Goal: Task Accomplishment & Management: Use online tool/utility

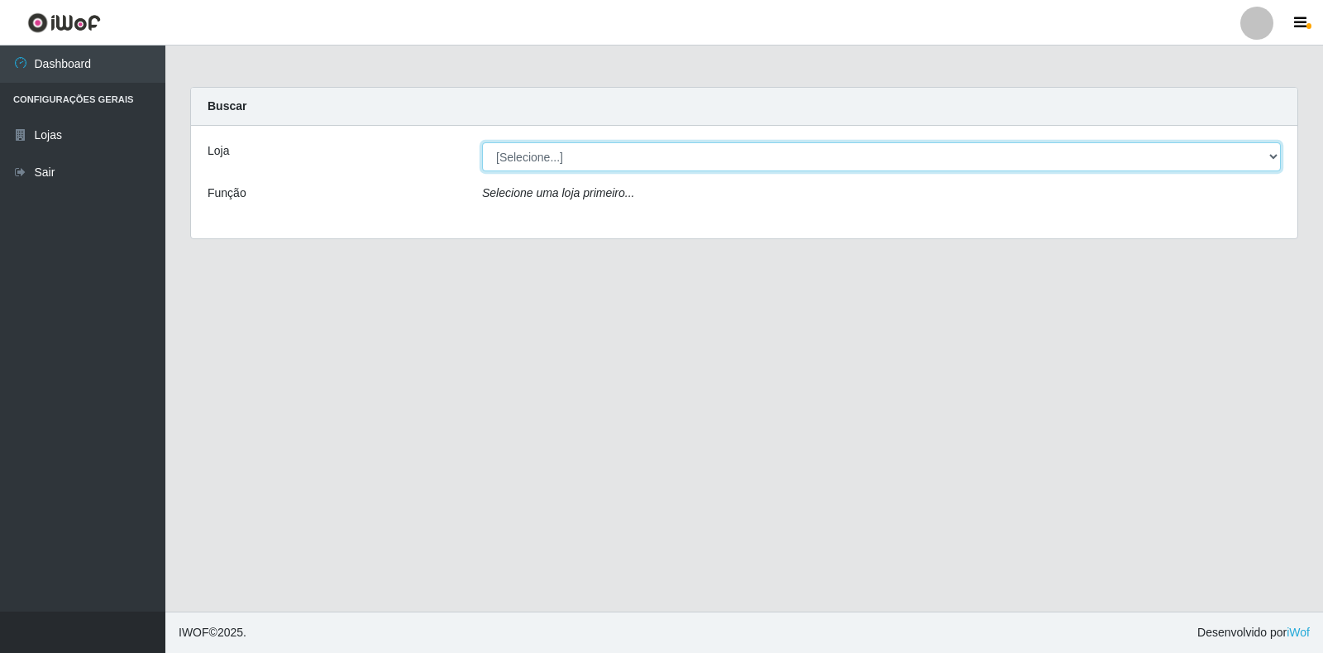
click at [1251, 156] on select "[Selecione...] Extrabom - Loja 18 Goiabeiras" at bounding box center [881, 156] width 799 height 29
select select "501"
click at [482, 142] on select "[Selecione...] Extrabom - Loja 18 Goiabeiras" at bounding box center [881, 156] width 799 height 29
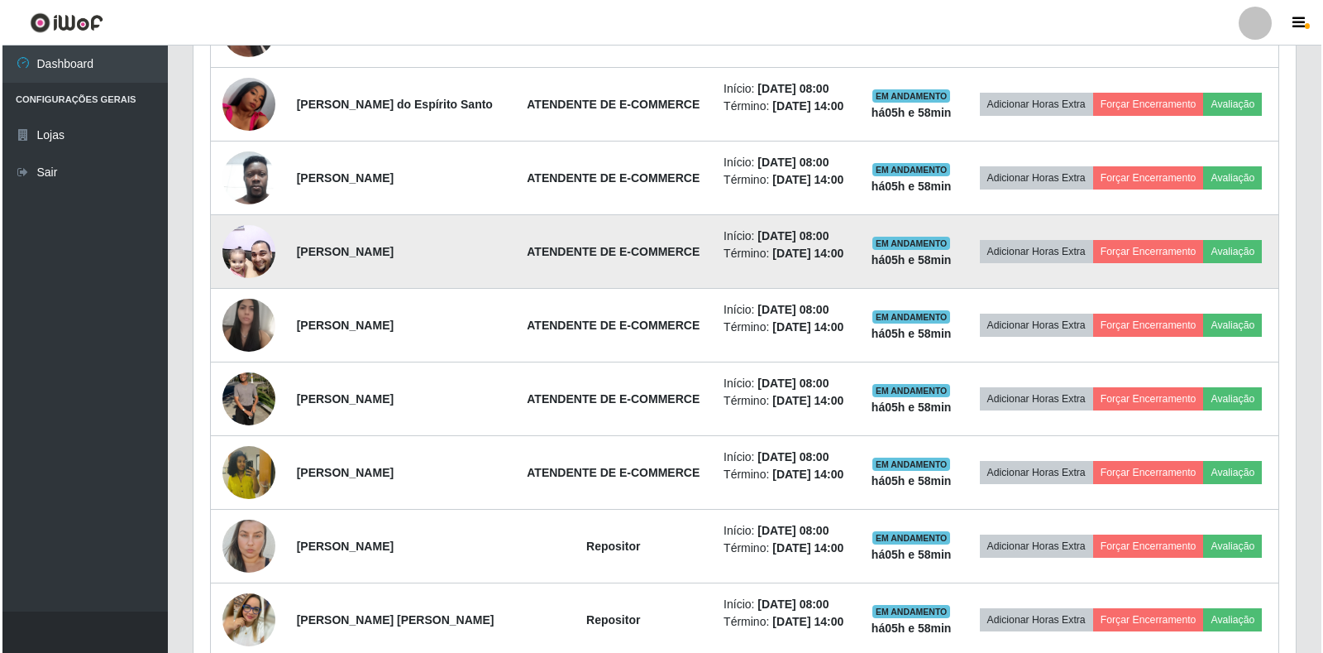
scroll to position [887, 0]
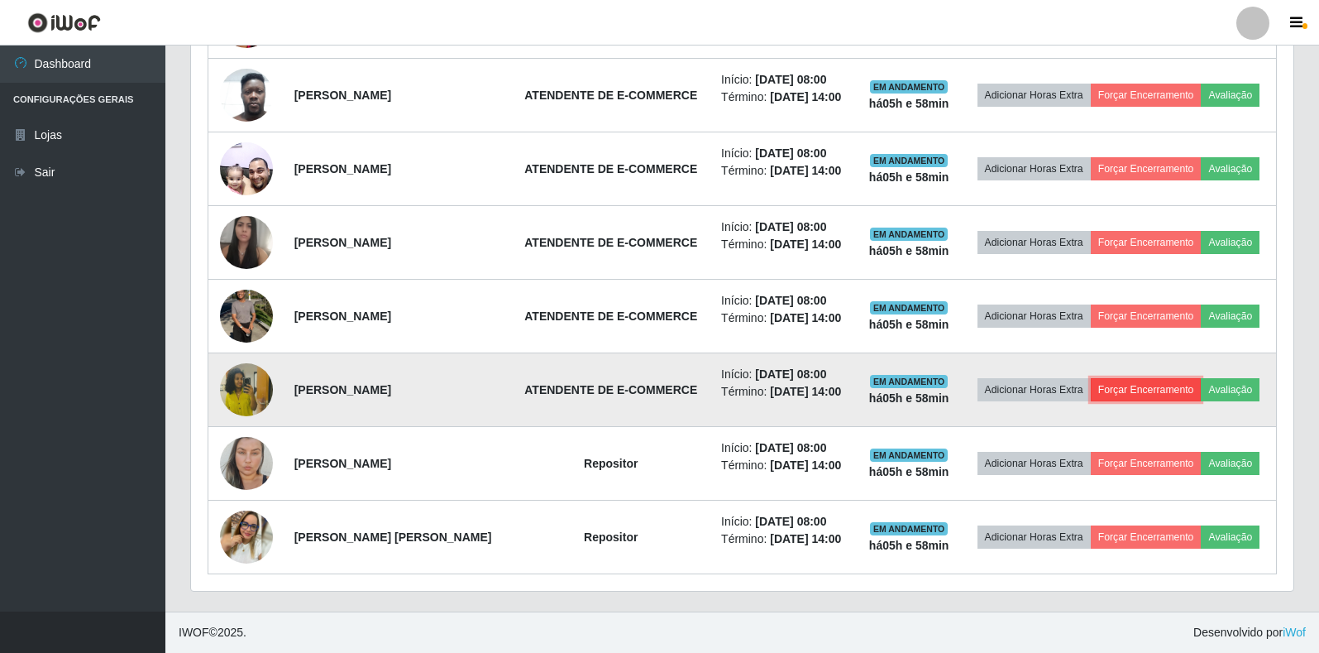
click at [1147, 392] on button "Forçar Encerramento" at bounding box center [1146, 389] width 111 height 23
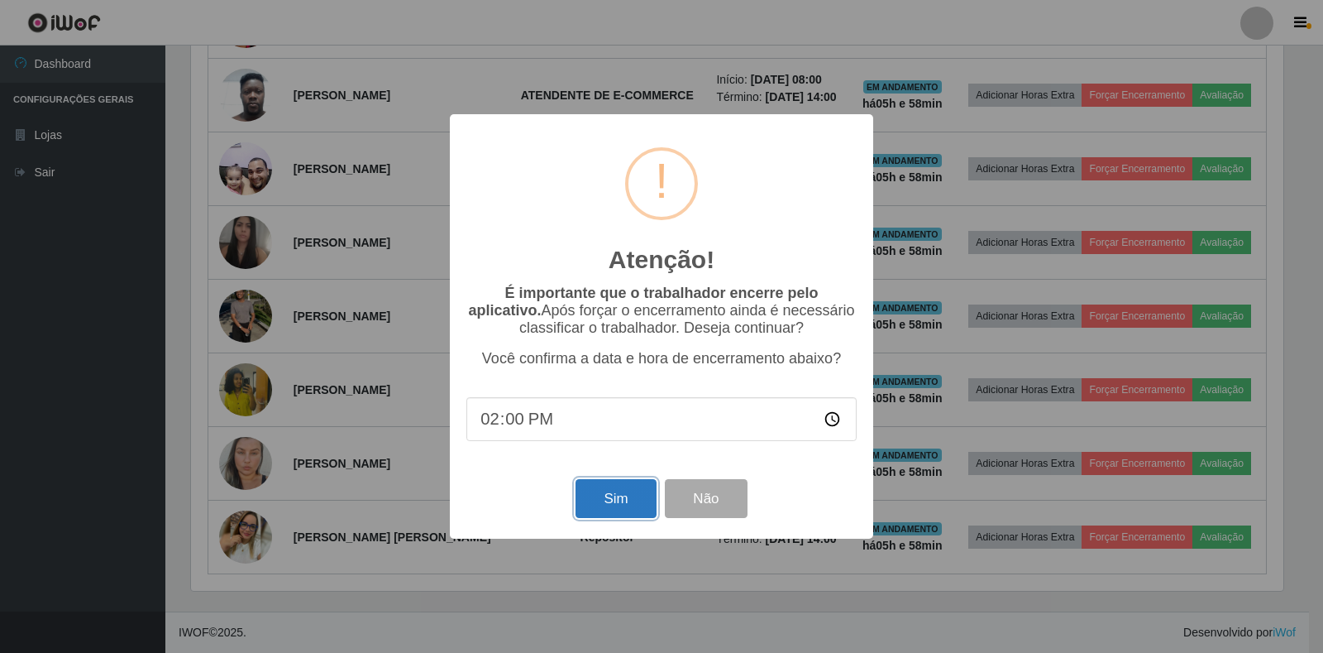
click at [624, 514] on button "Sim" at bounding box center [616, 498] width 80 height 39
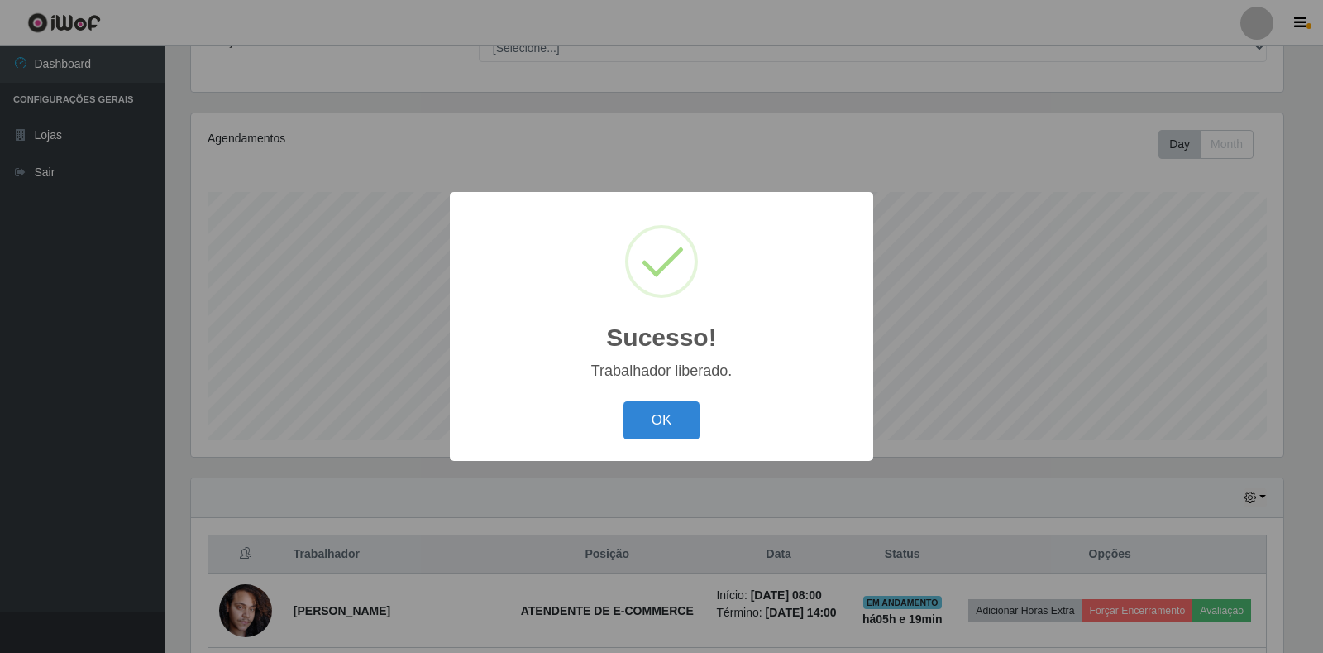
click at [668, 432] on button "OK" at bounding box center [662, 420] width 77 height 39
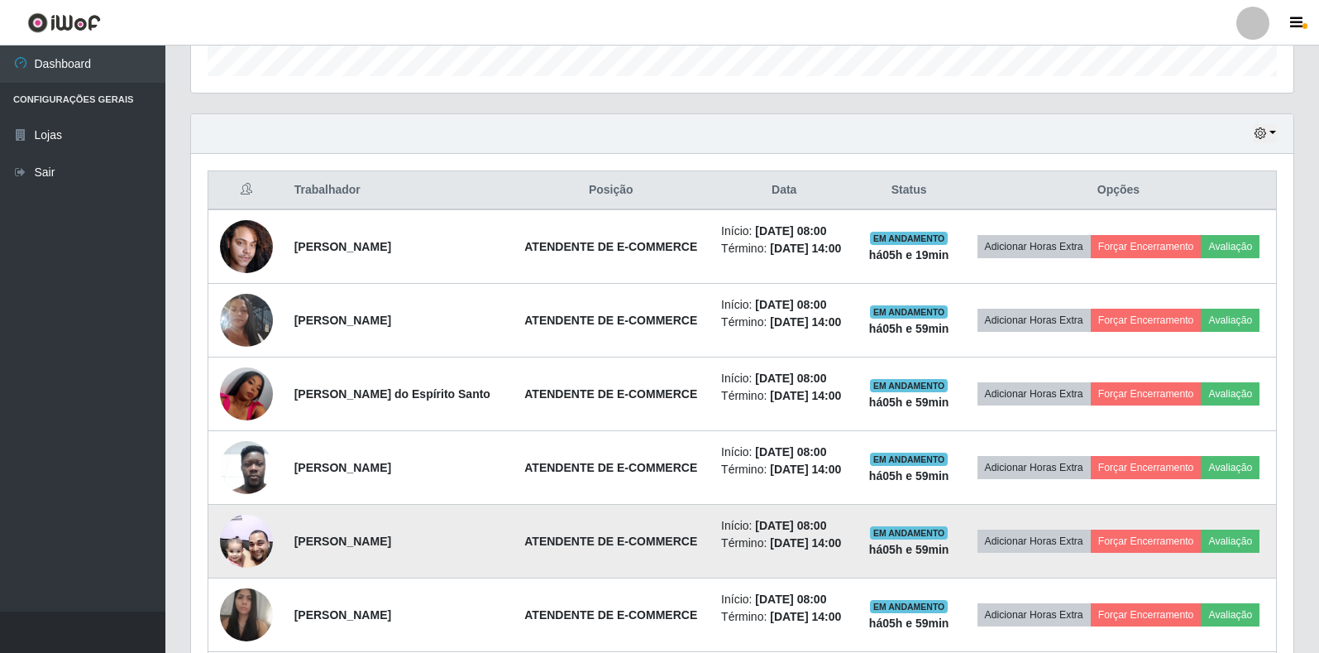
scroll to position [730, 0]
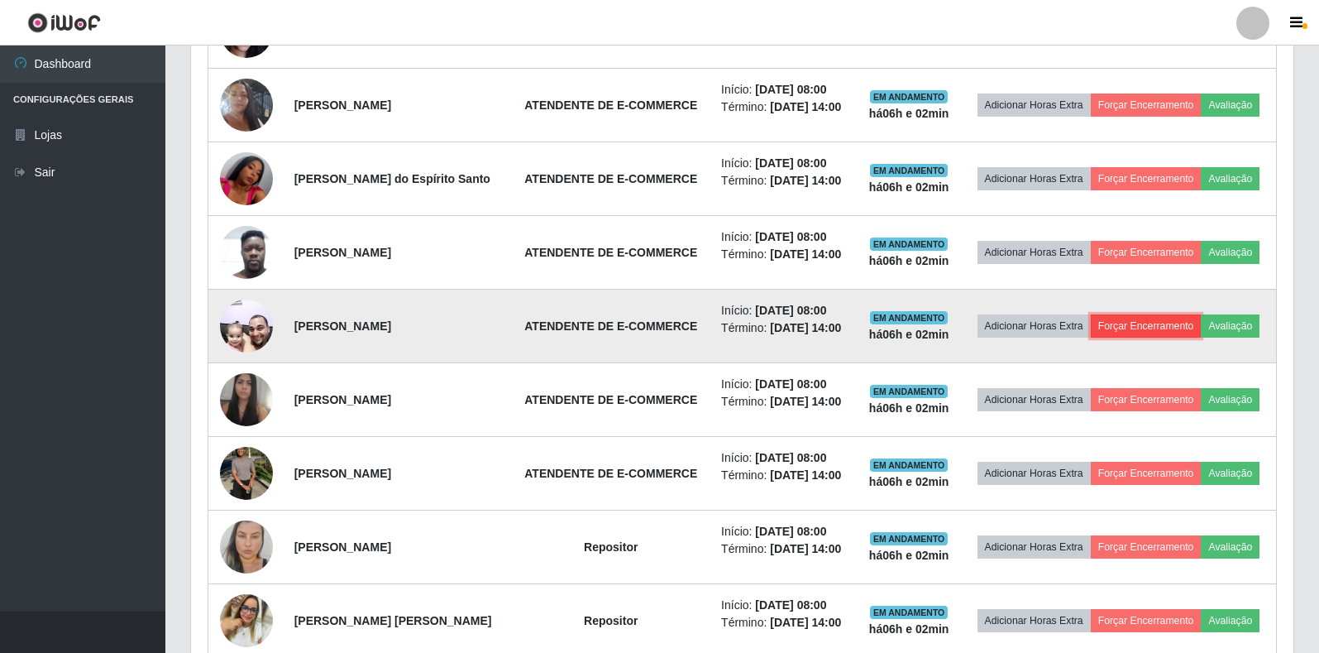
click at [1136, 325] on button "Forçar Encerramento" at bounding box center [1146, 325] width 111 height 23
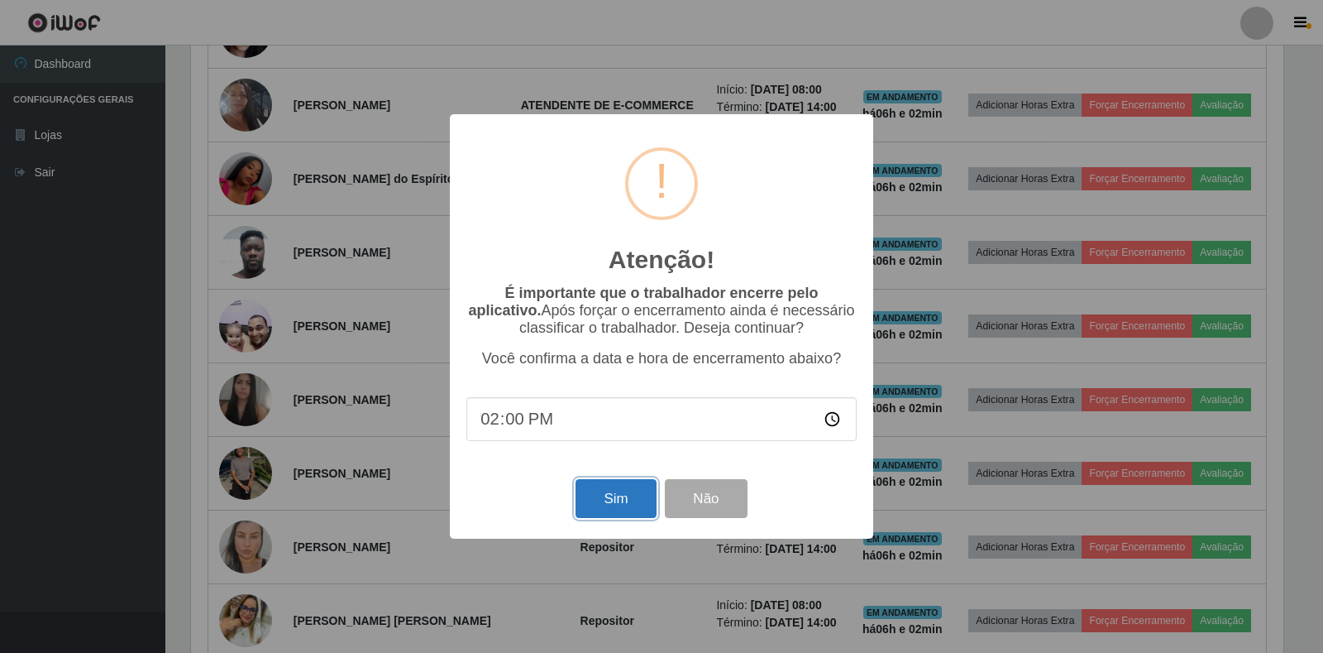
click at [611, 514] on button "Sim" at bounding box center [616, 498] width 80 height 39
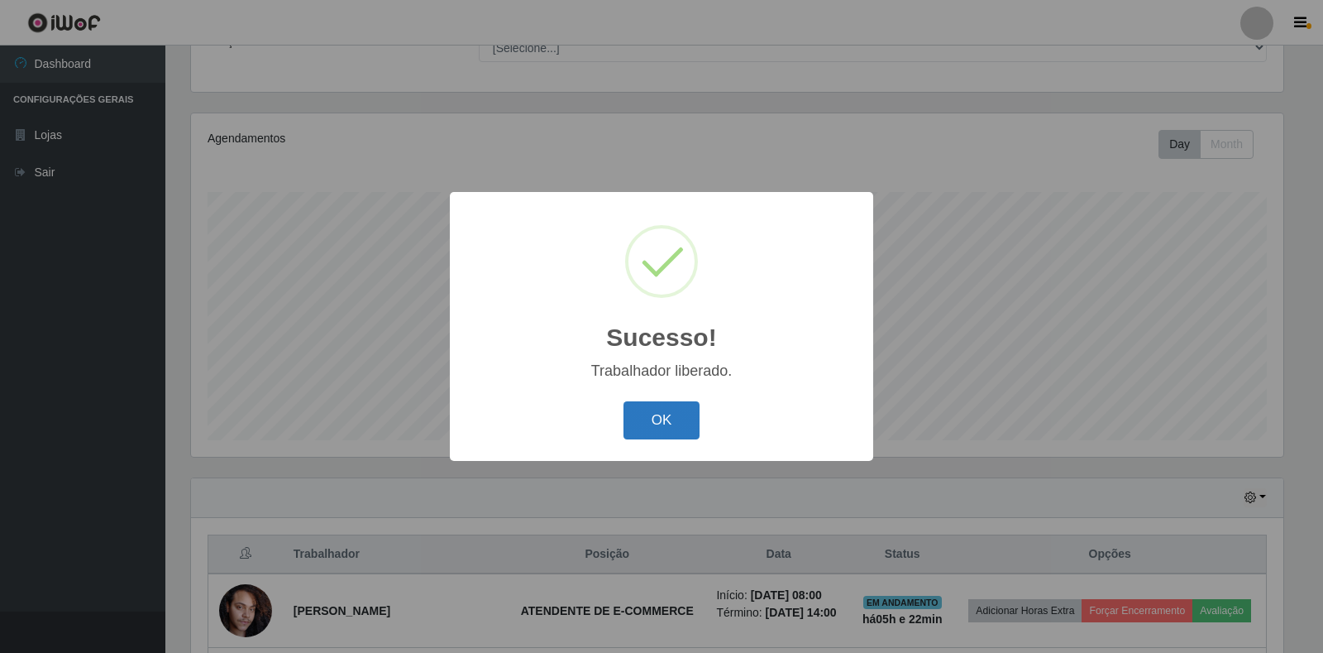
click at [653, 415] on button "OK" at bounding box center [662, 420] width 77 height 39
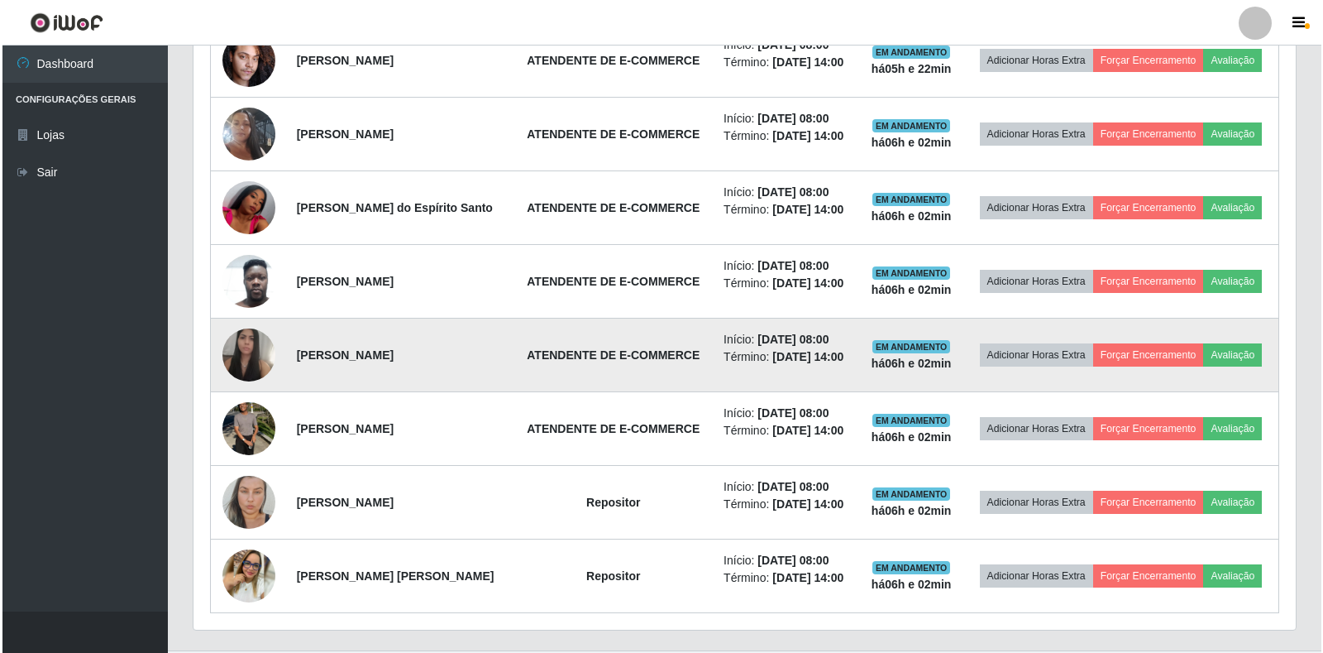
scroll to position [730, 0]
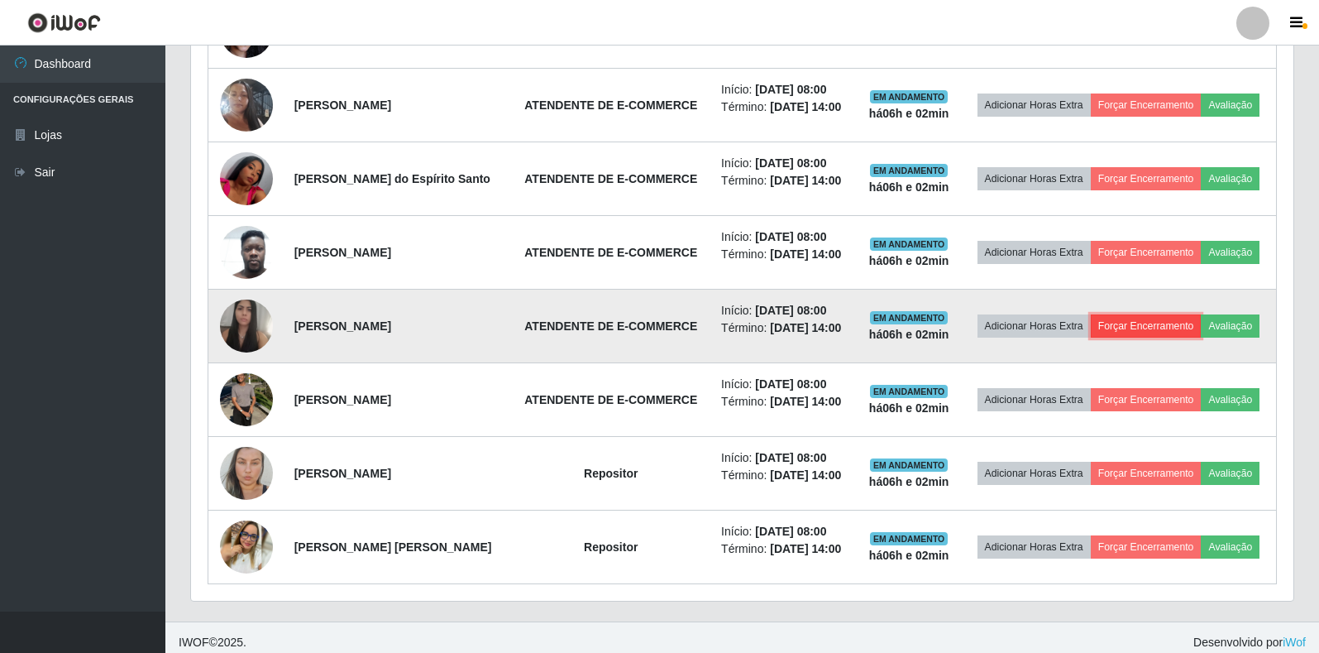
click at [1116, 327] on button "Forçar Encerramento" at bounding box center [1146, 325] width 111 height 23
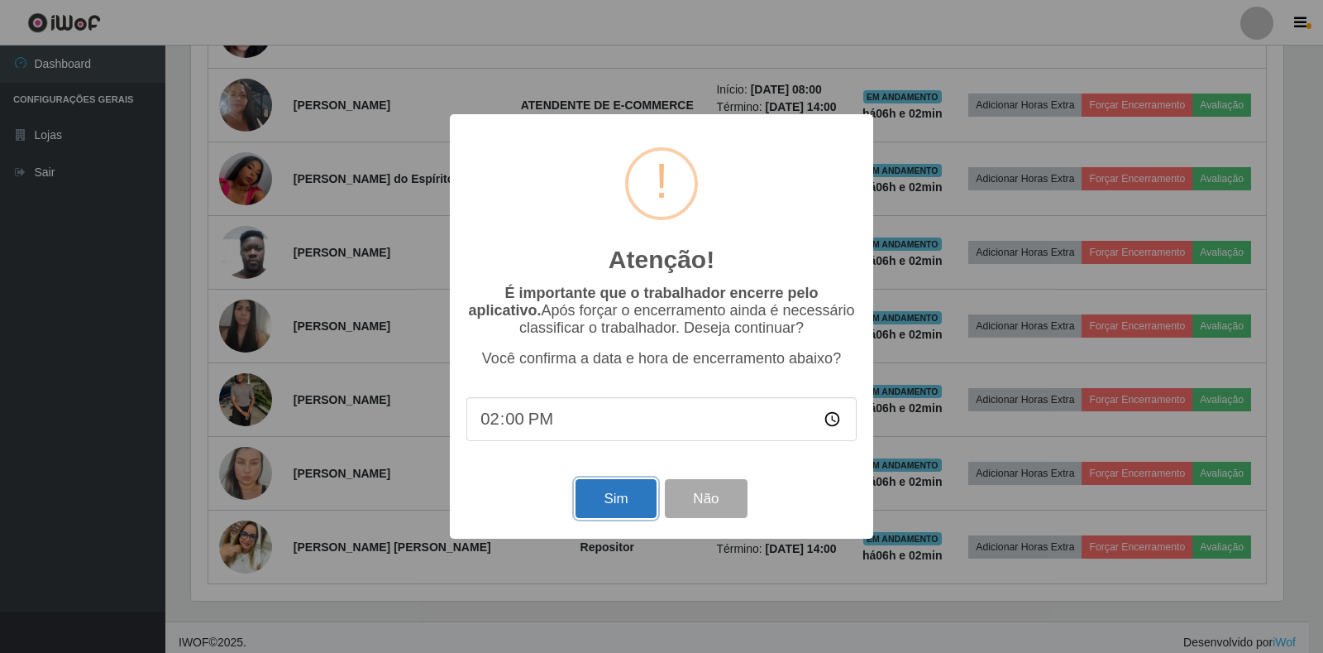
click at [595, 492] on button "Sim" at bounding box center [616, 498] width 80 height 39
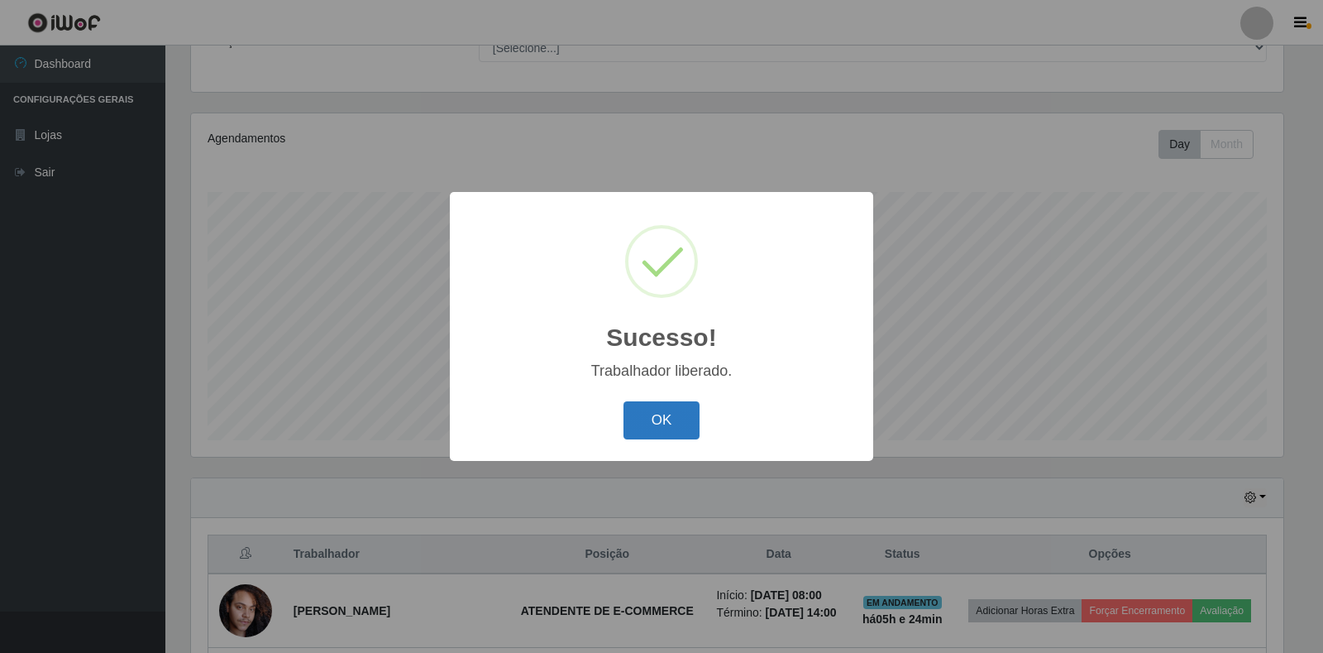
click at [663, 431] on button "OK" at bounding box center [662, 420] width 77 height 39
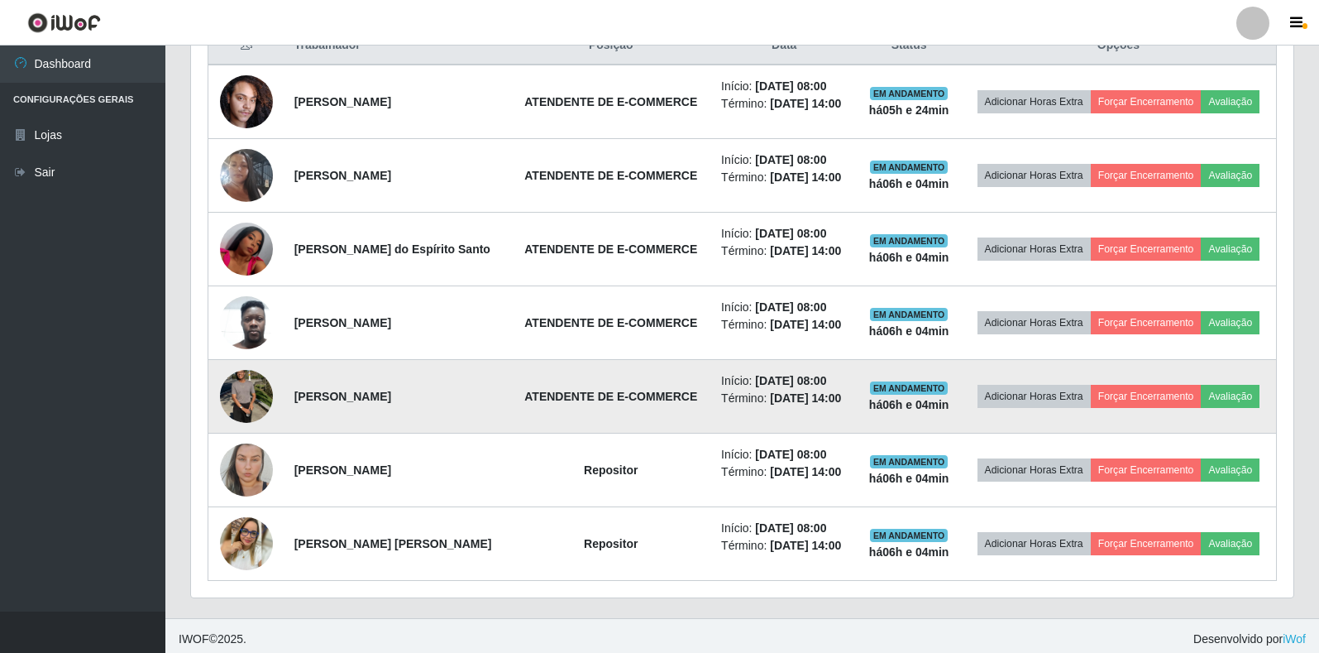
scroll to position [667, 0]
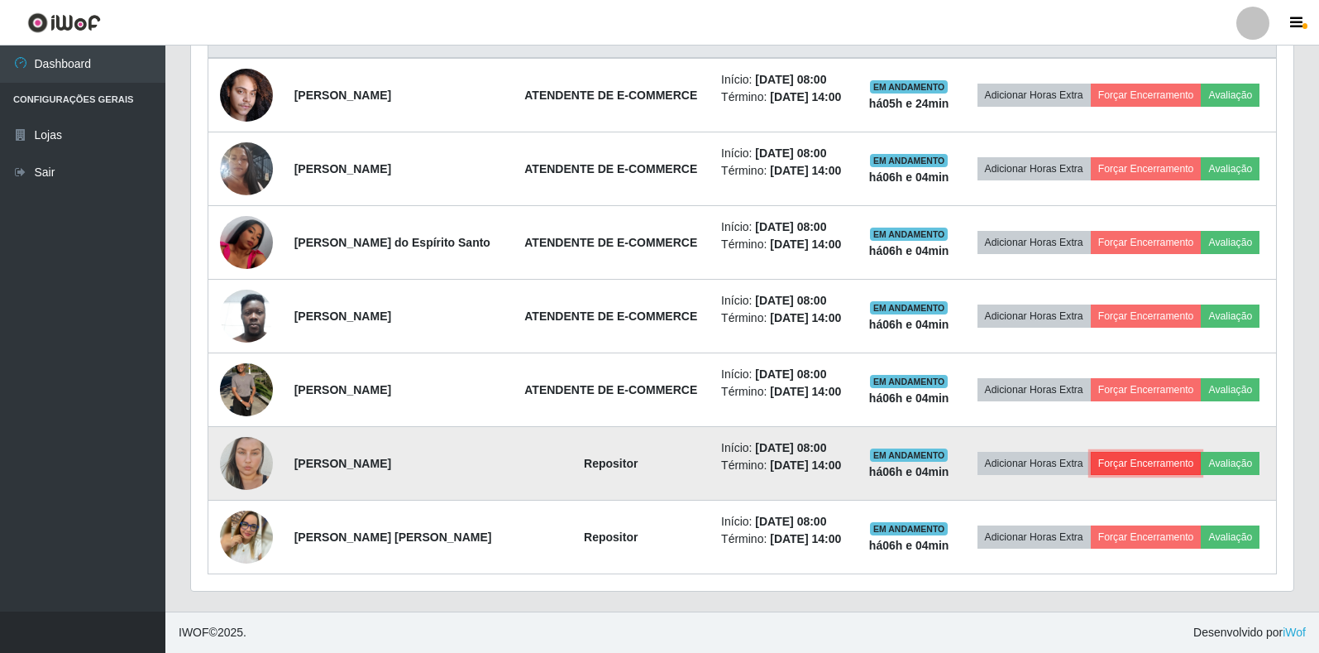
click at [1141, 462] on button "Forçar Encerramento" at bounding box center [1146, 463] width 111 height 23
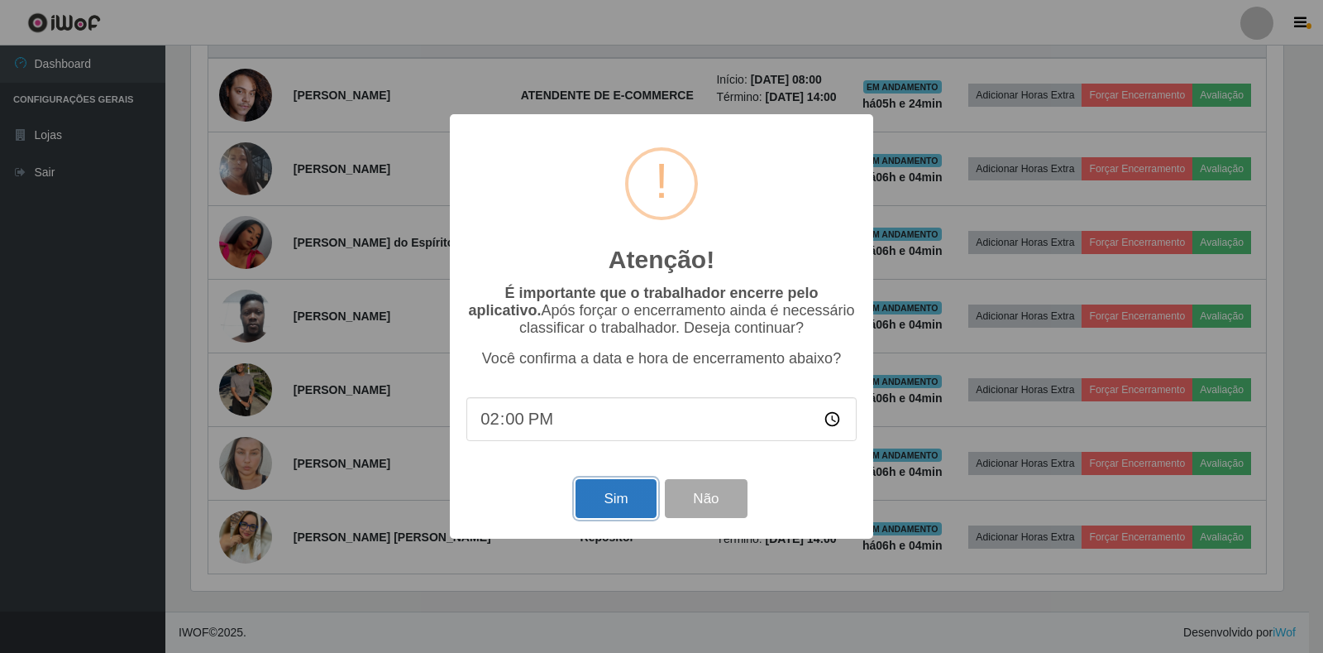
click at [590, 504] on button "Sim" at bounding box center [616, 498] width 80 height 39
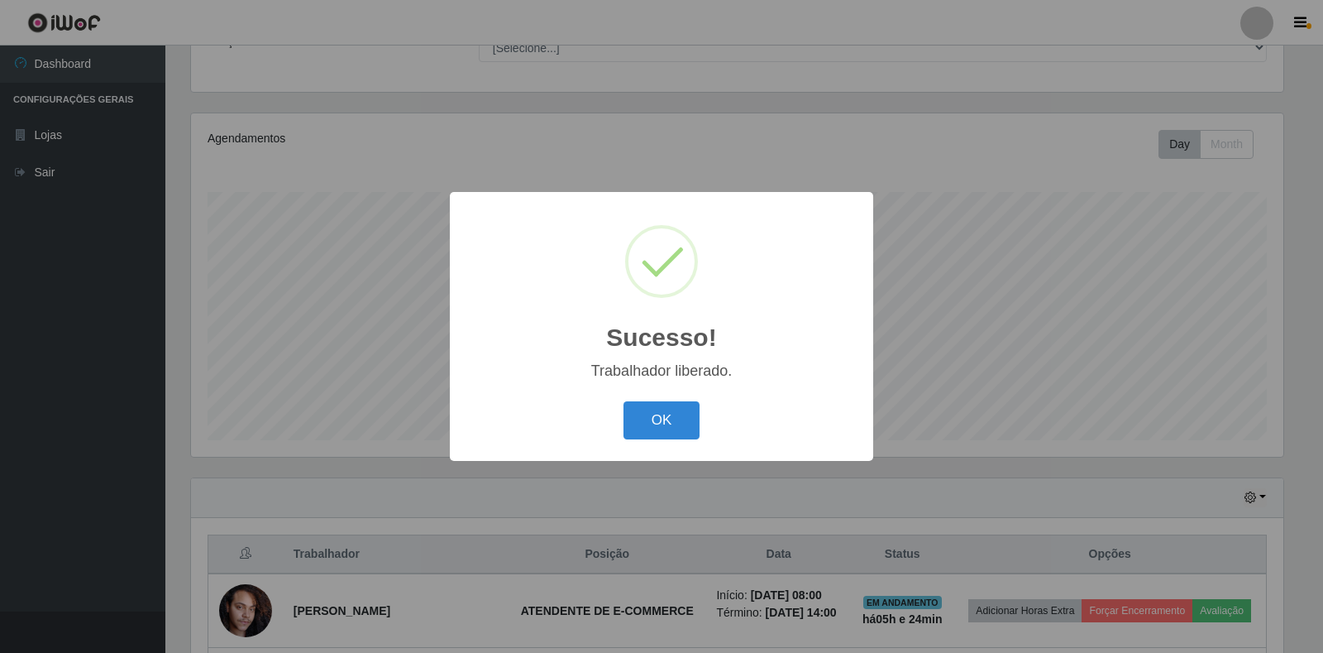
click at [688, 394] on div "Sucesso! × Trabalhador liberado. OK Cancel" at bounding box center [661, 326] width 423 height 268
click at [681, 419] on button "OK" at bounding box center [662, 420] width 77 height 39
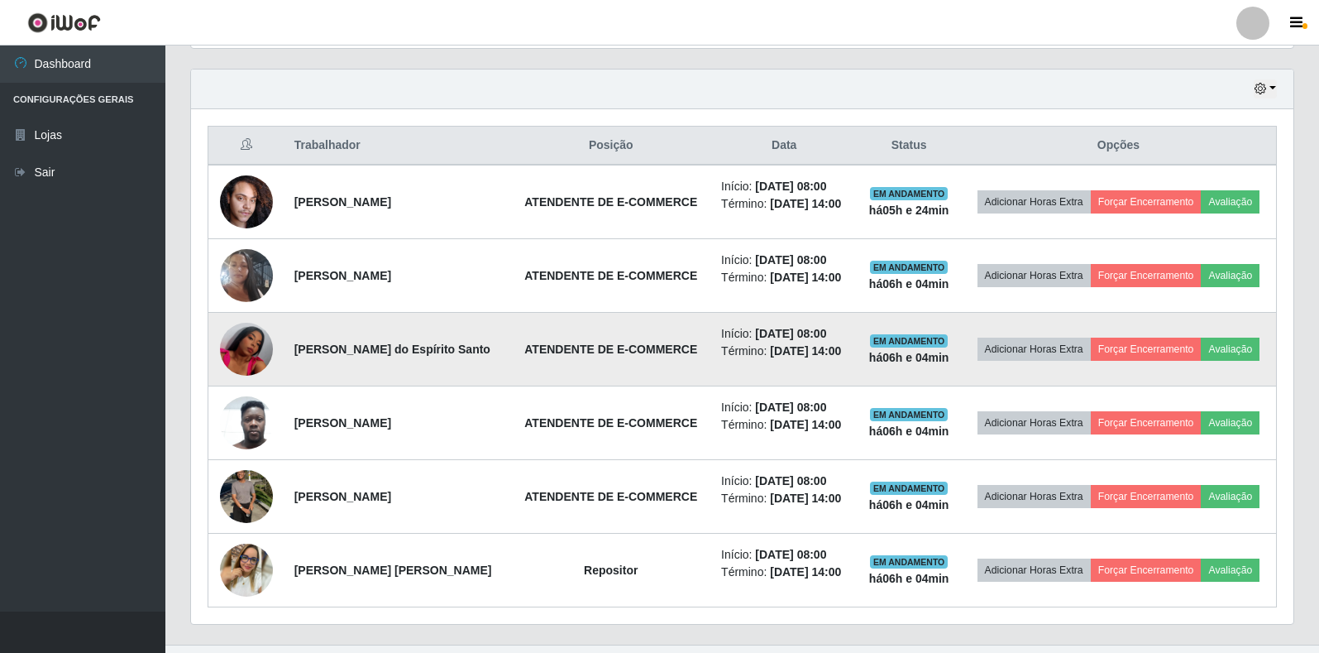
scroll to position [593, 0]
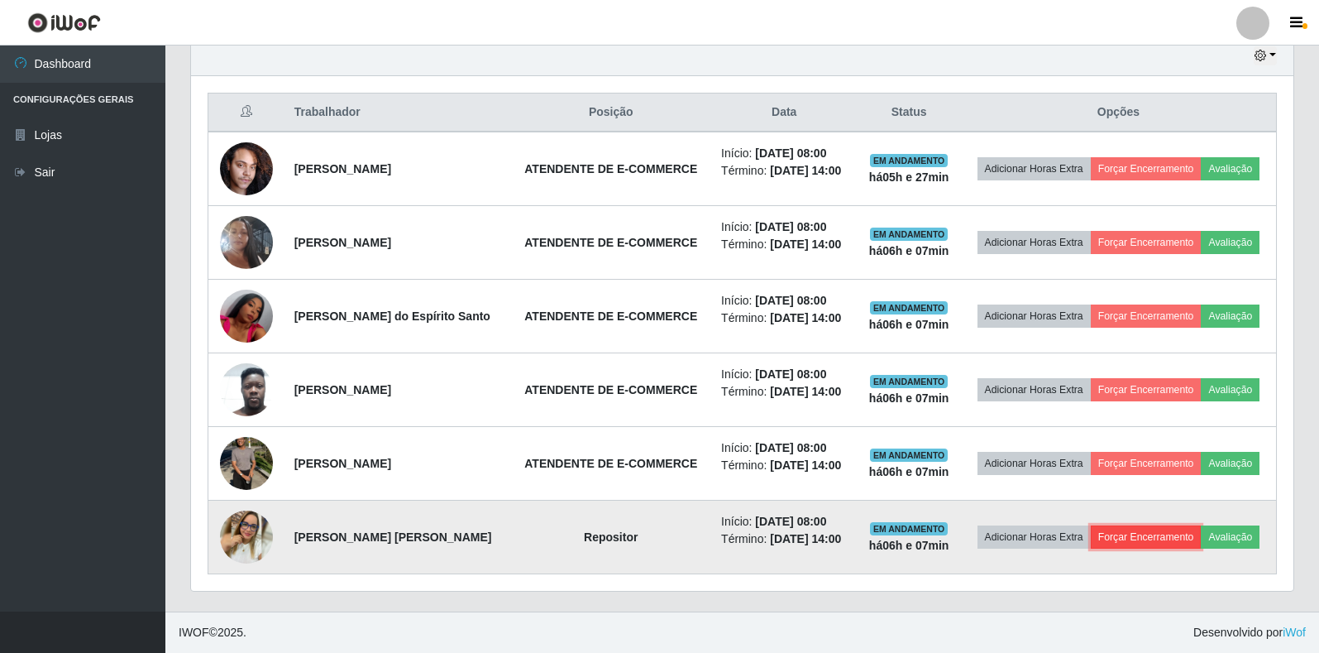
click at [1159, 539] on button "Forçar Encerramento" at bounding box center [1146, 536] width 111 height 23
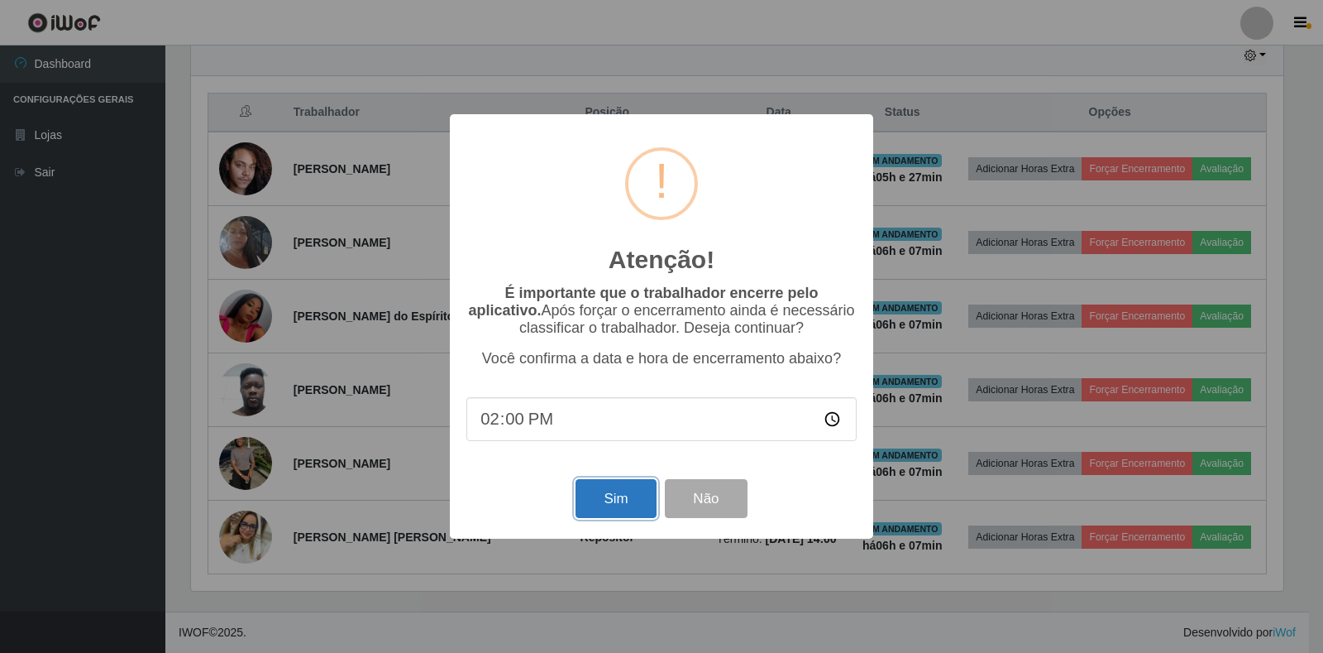
click at [624, 512] on button "Sim" at bounding box center [616, 498] width 80 height 39
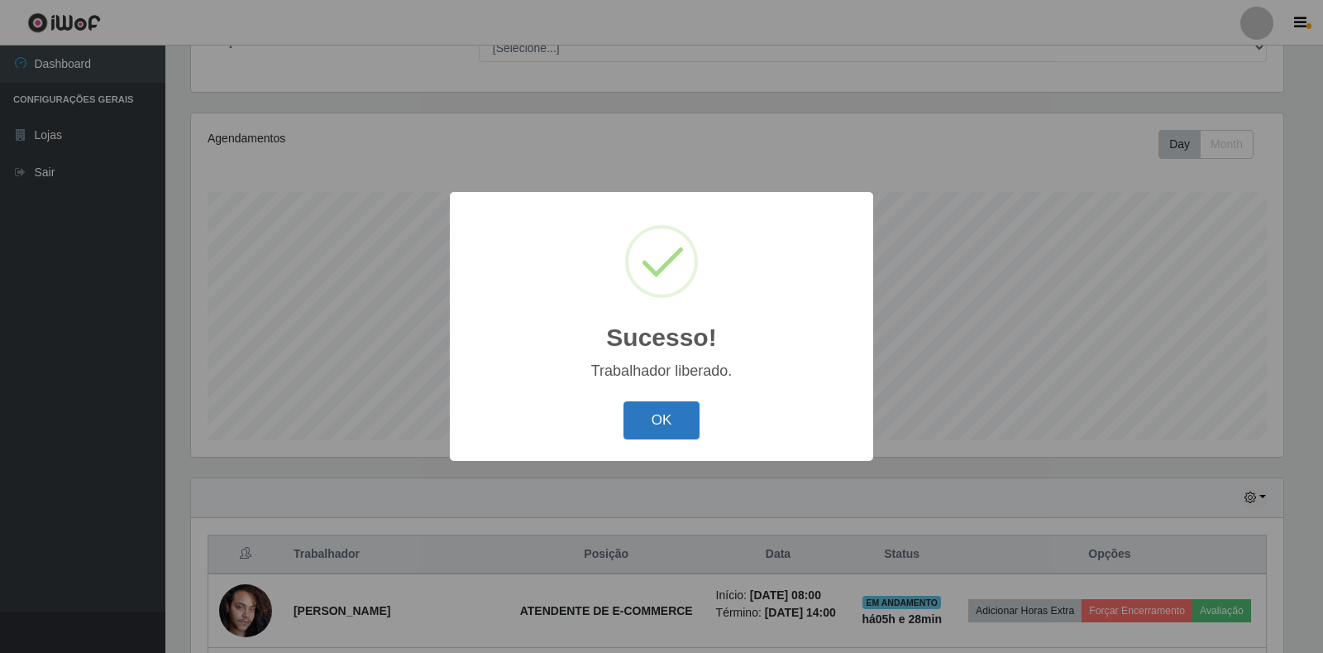
click at [663, 412] on button "OK" at bounding box center [662, 420] width 77 height 39
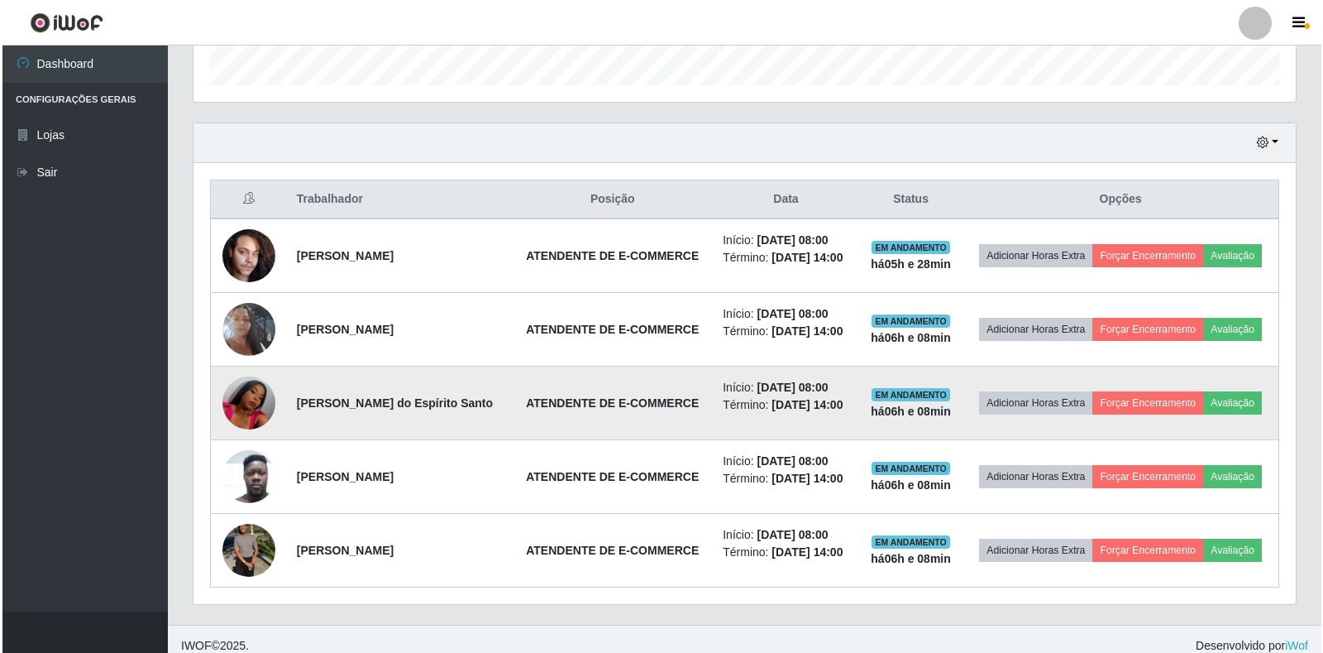
scroll to position [519, 0]
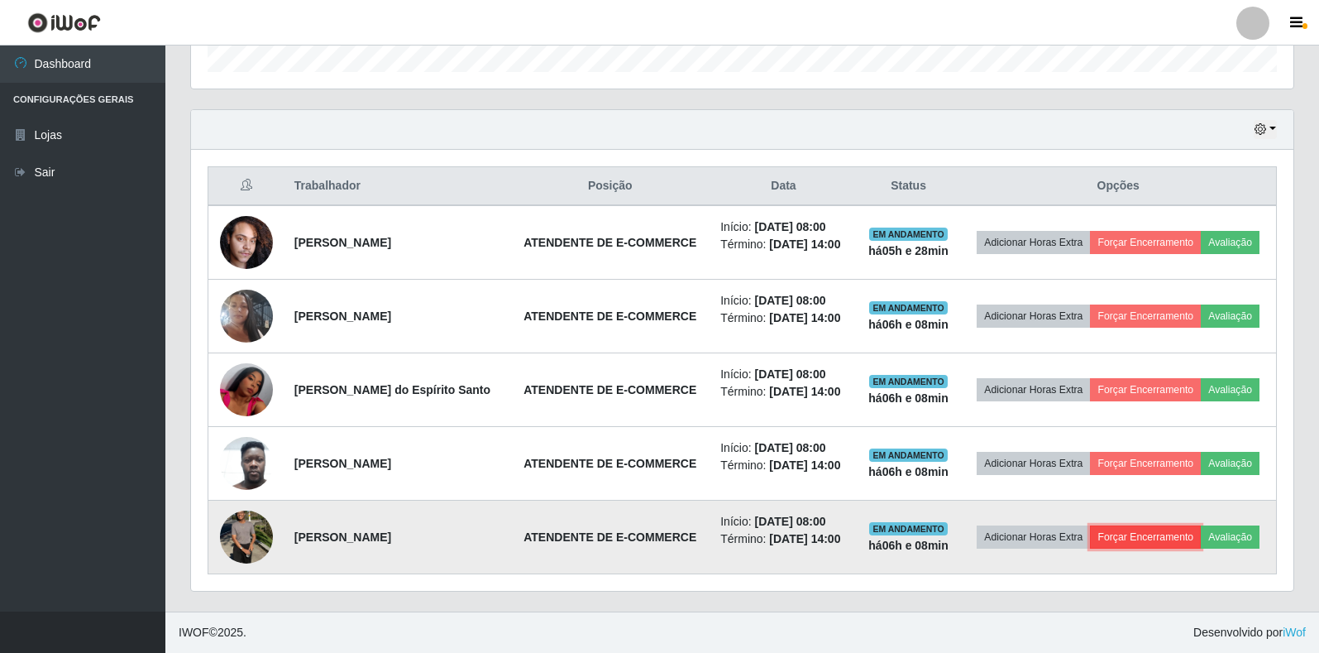
click at [1148, 534] on button "Forçar Encerramento" at bounding box center [1145, 536] width 111 height 23
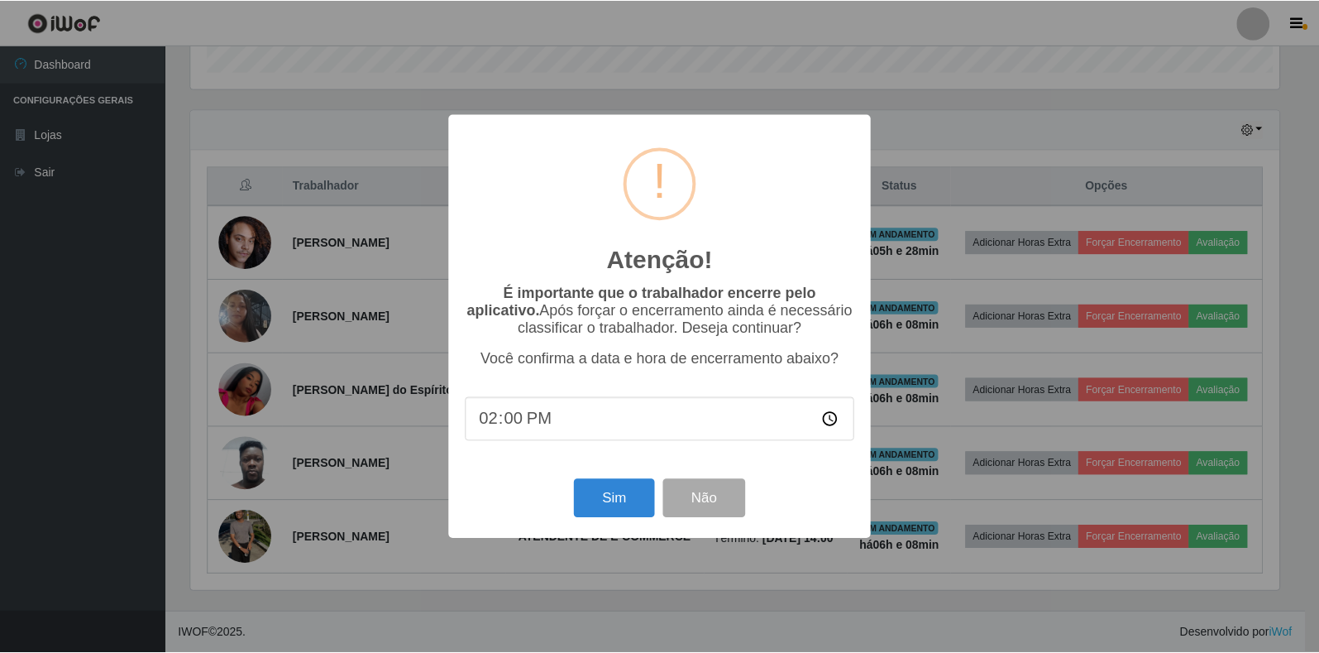
scroll to position [343, 1093]
click at [612, 495] on button "Sim" at bounding box center [616, 498] width 80 height 39
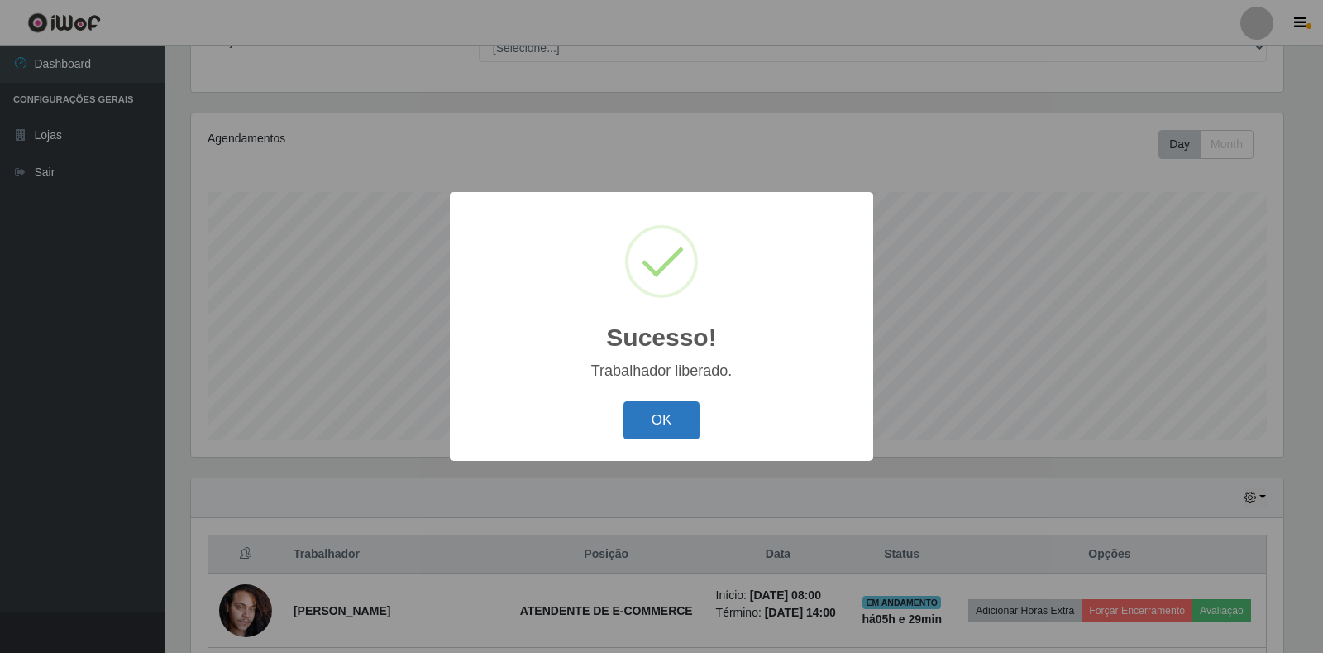
click at [643, 437] on button "OK" at bounding box center [662, 420] width 77 height 39
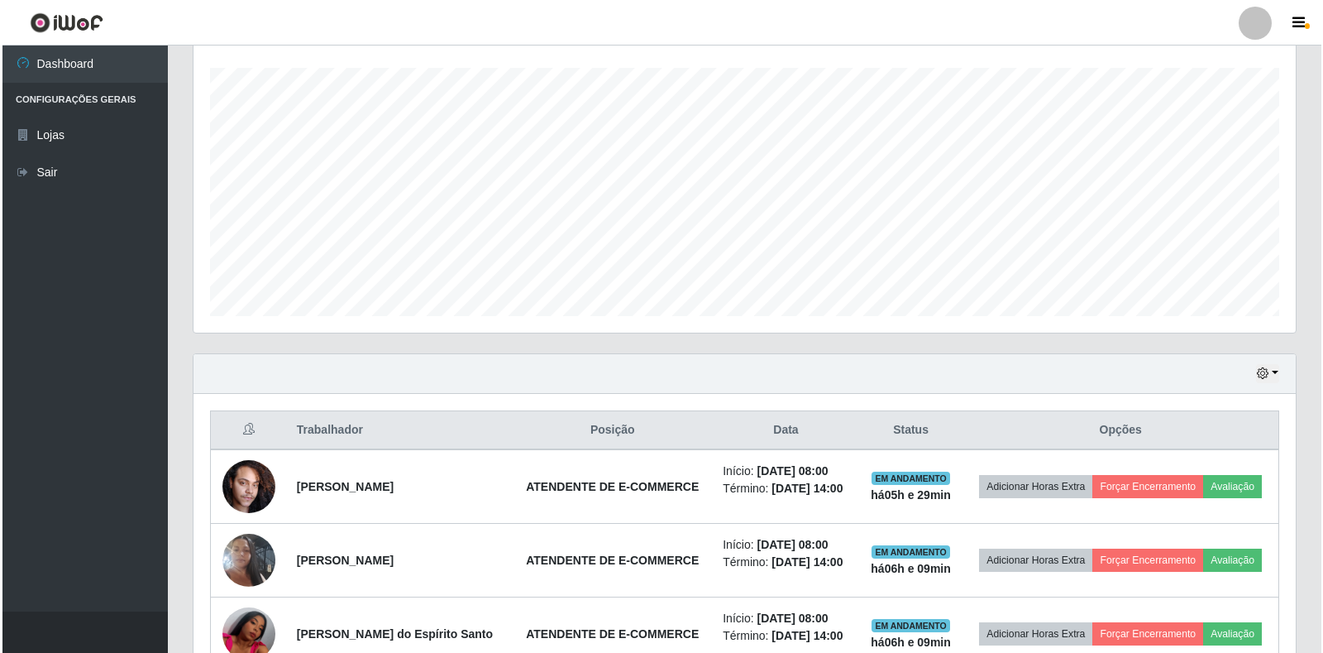
scroll to position [446, 0]
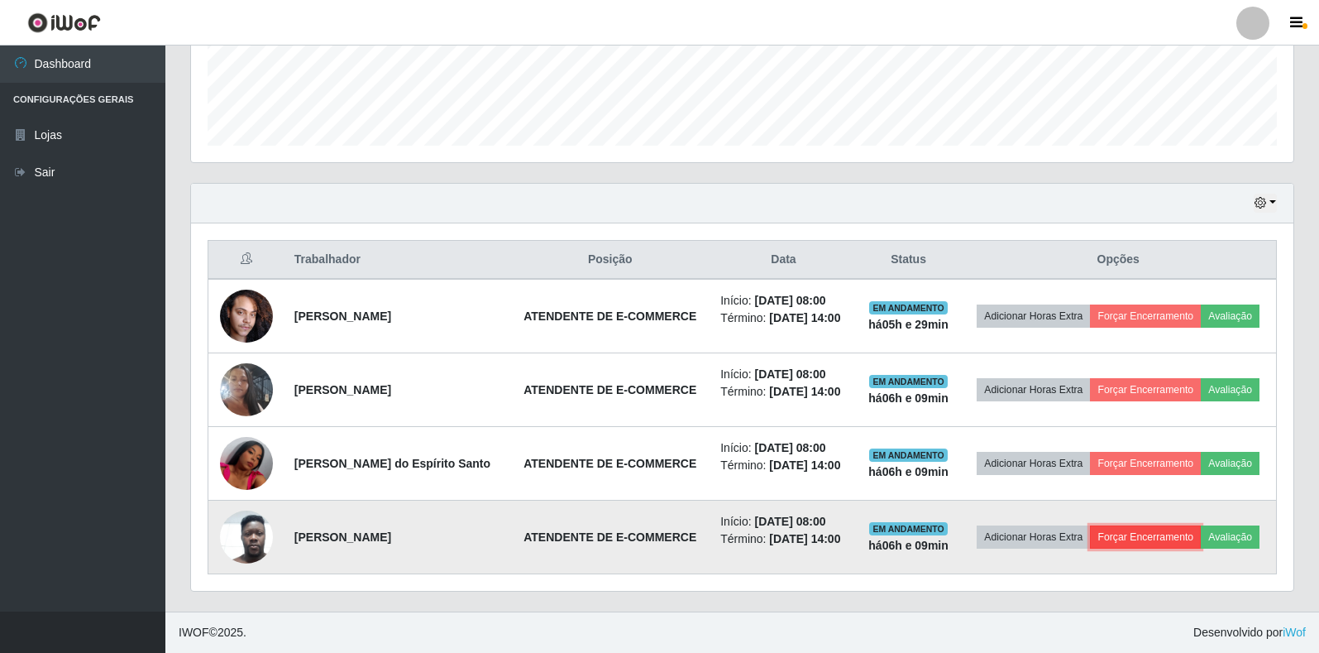
click at [1141, 536] on button "Forçar Encerramento" at bounding box center [1145, 536] width 111 height 23
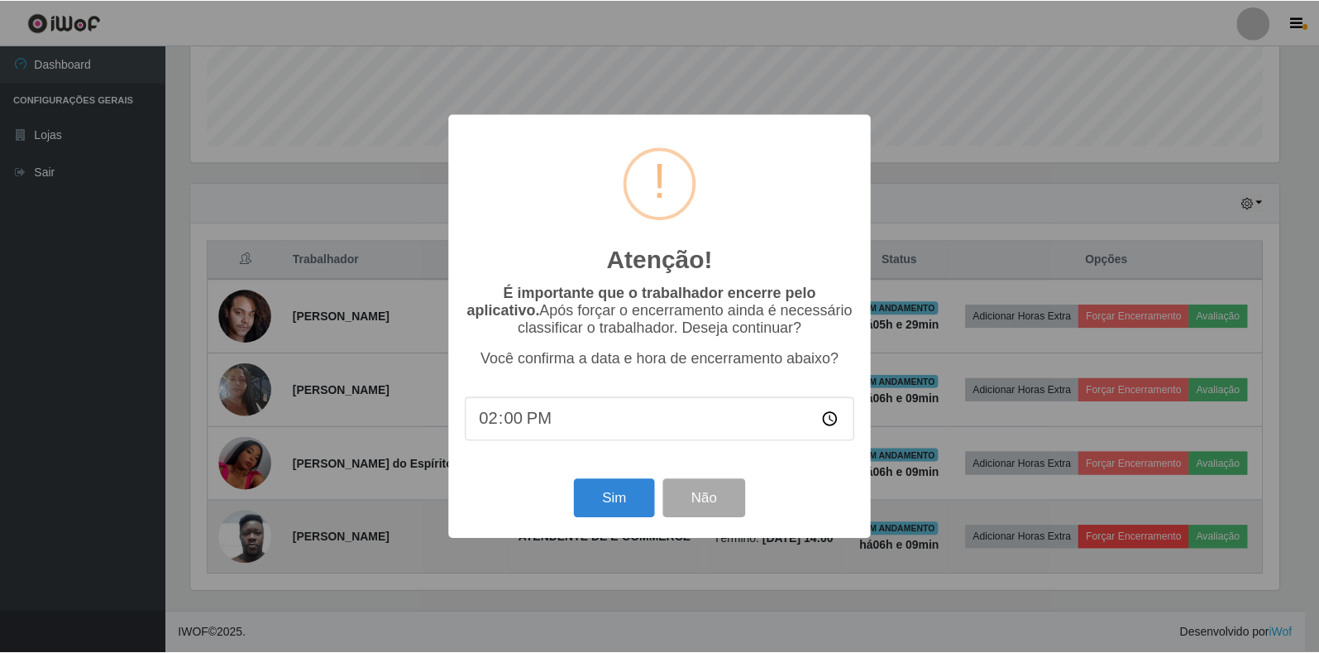
scroll to position [343, 1093]
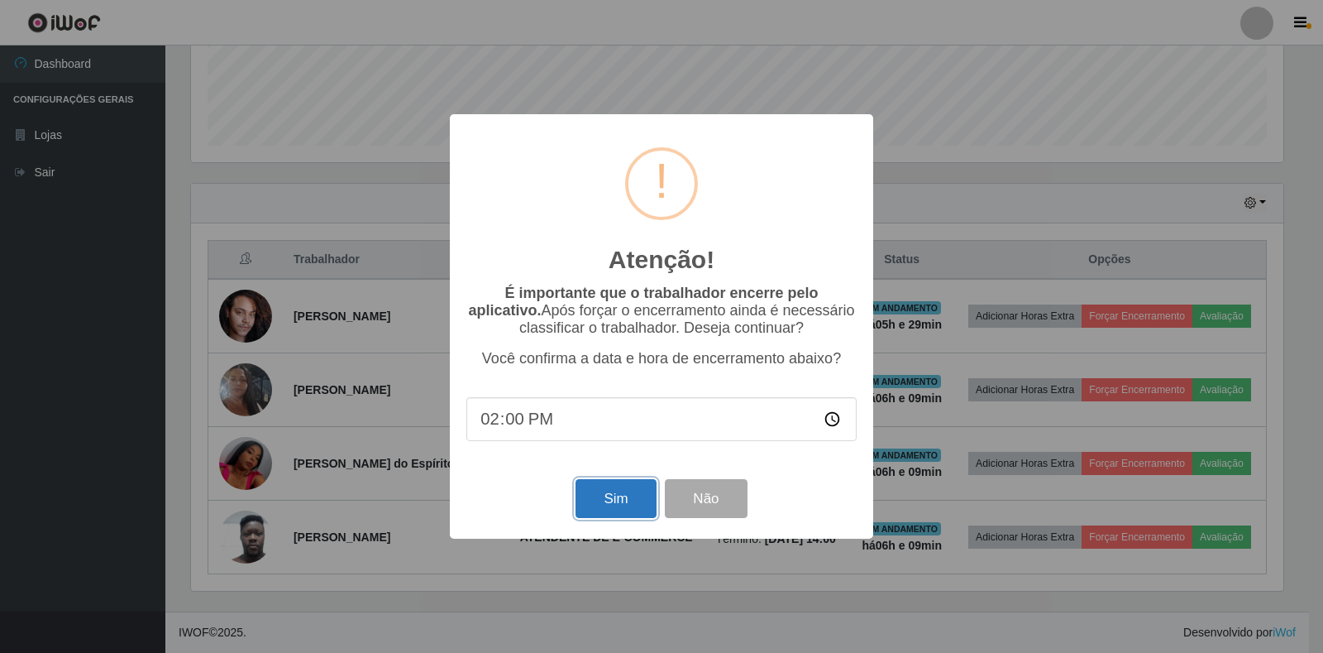
click at [614, 512] on button "Sim" at bounding box center [616, 498] width 80 height 39
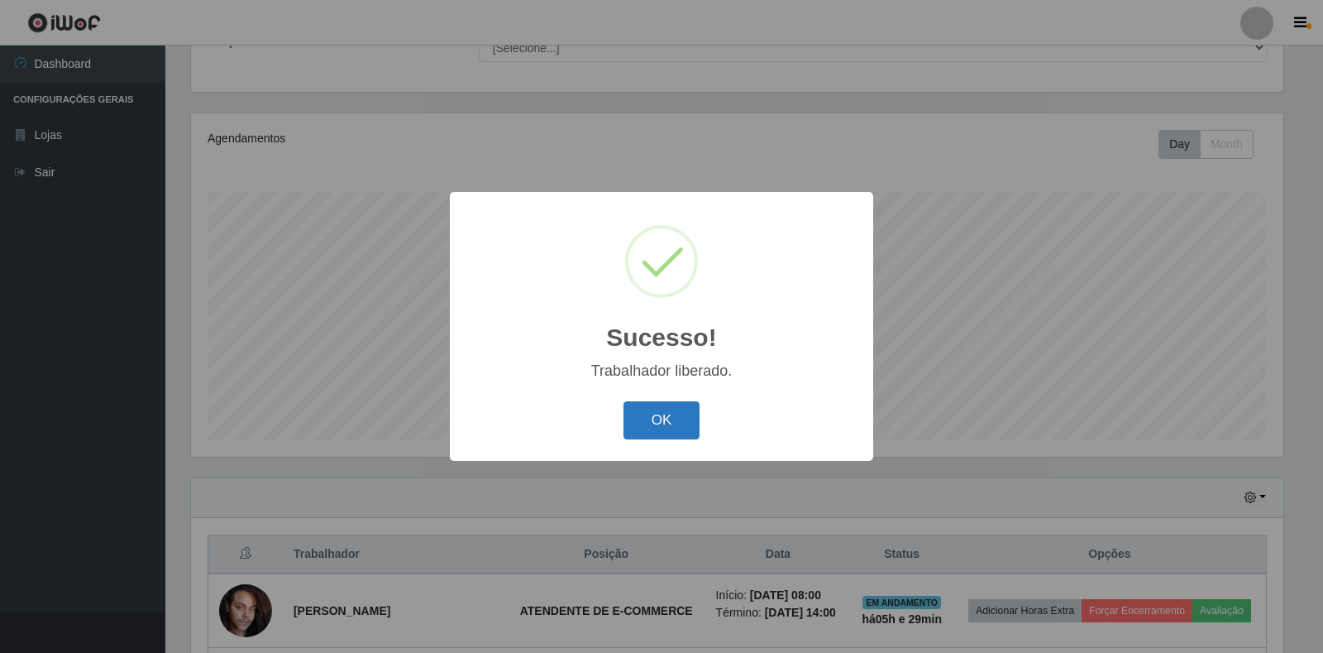
click at [674, 409] on button "OK" at bounding box center [662, 420] width 77 height 39
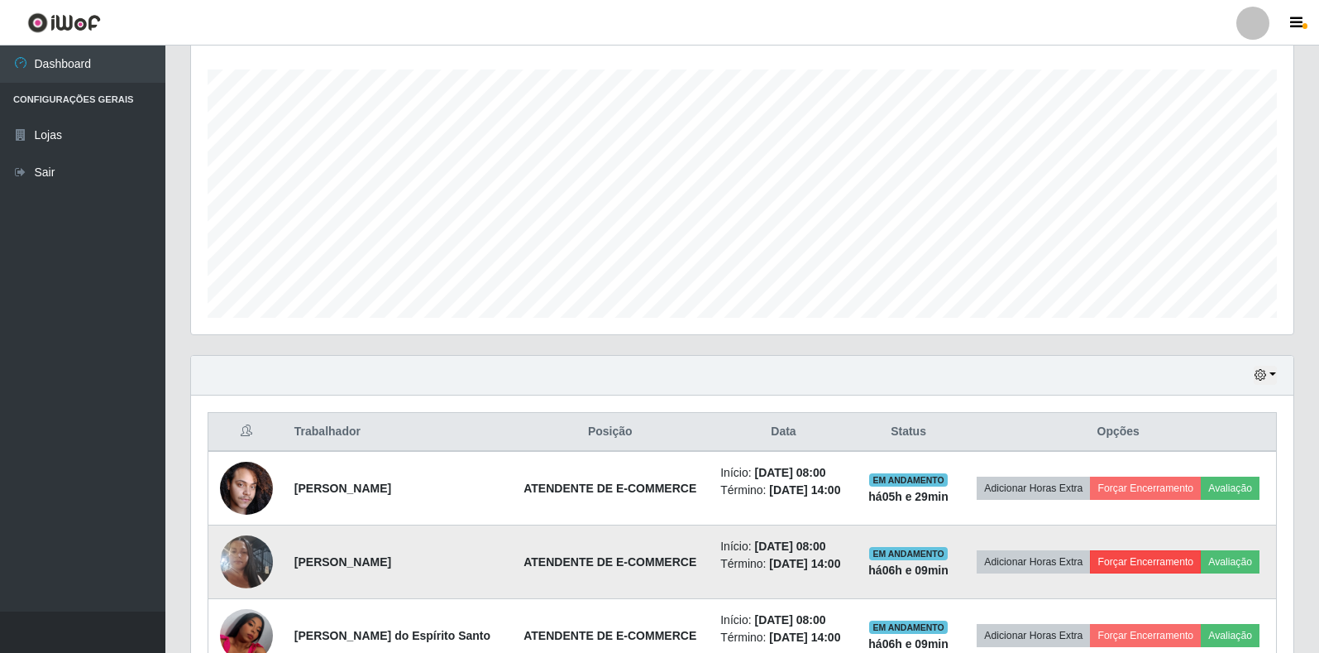
scroll to position [372, 0]
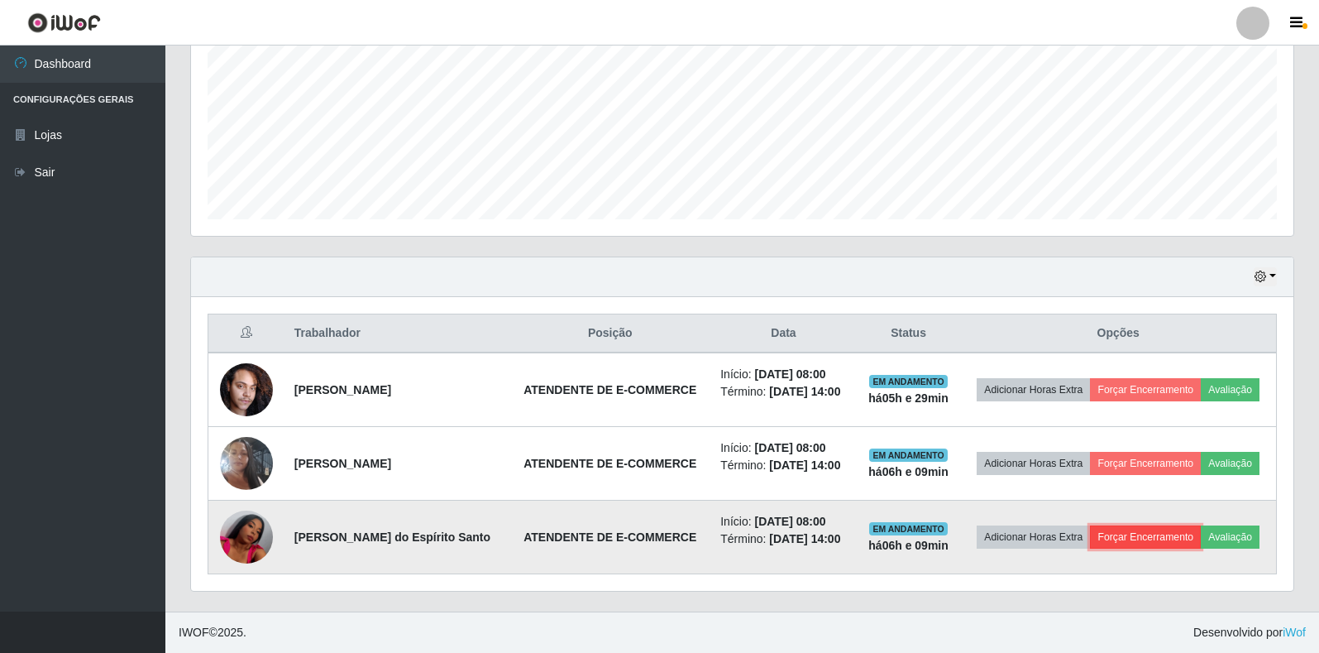
click at [1166, 543] on button "Forçar Encerramento" at bounding box center [1145, 536] width 111 height 23
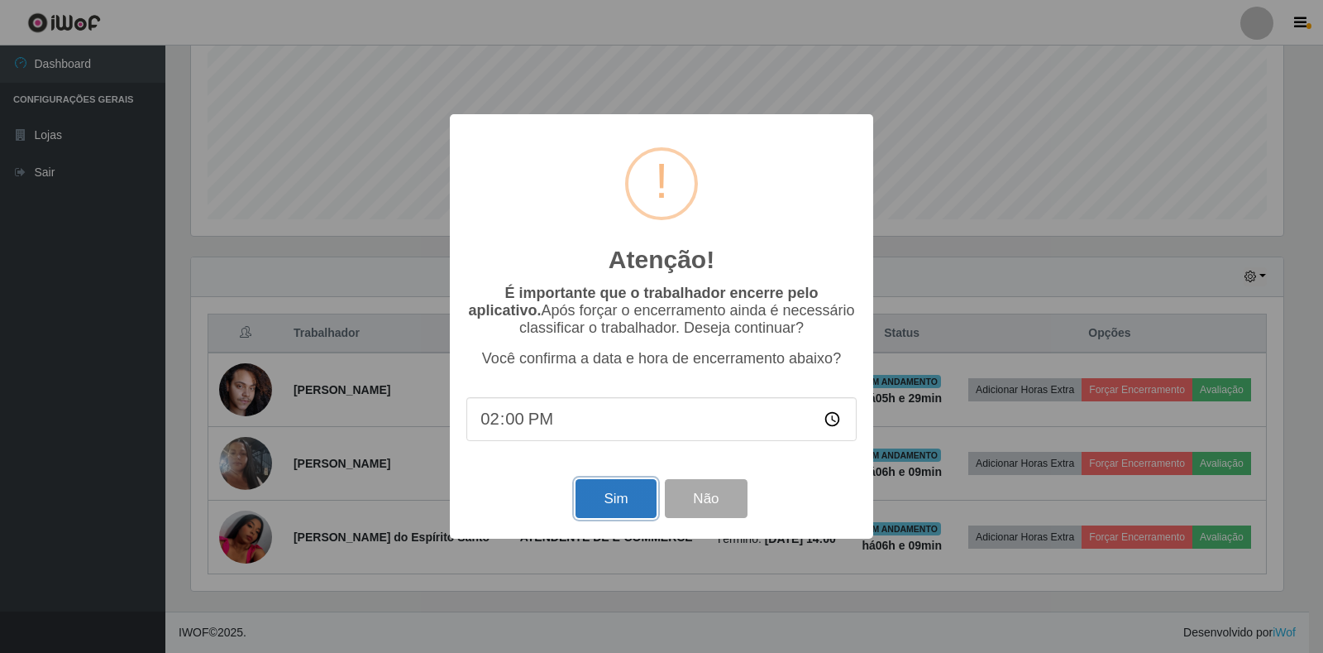
click at [629, 498] on button "Sim" at bounding box center [616, 498] width 80 height 39
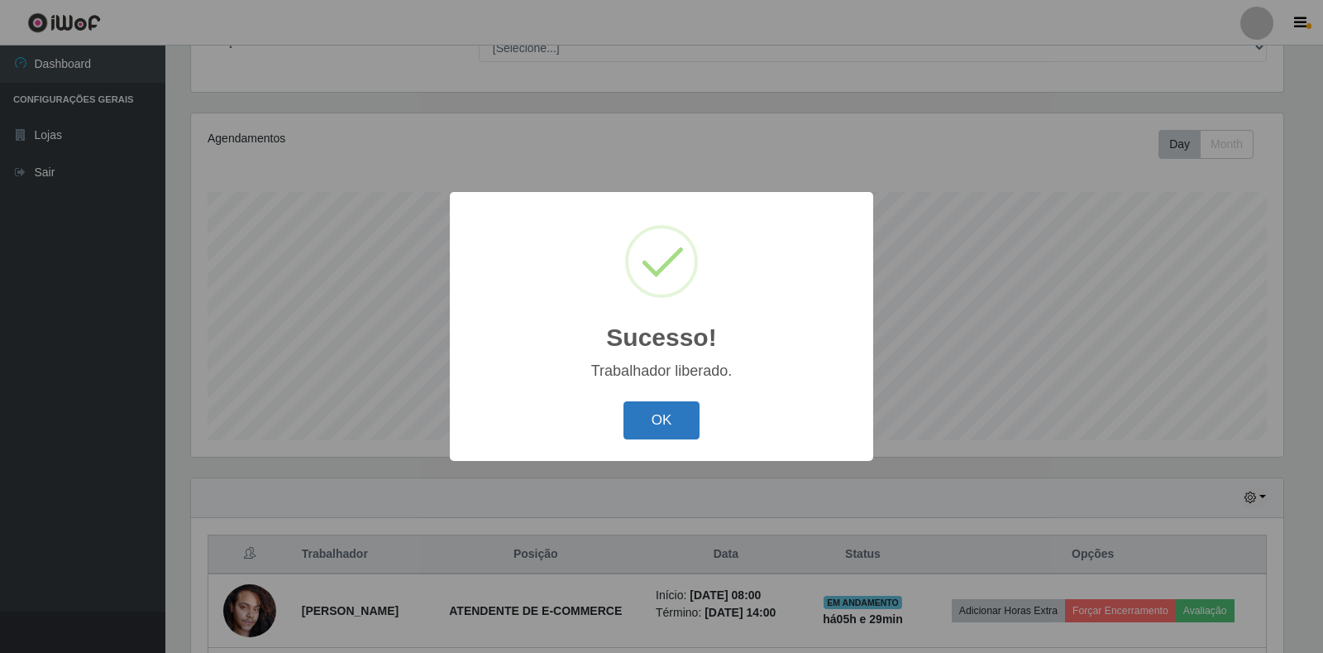
click at [691, 424] on button "OK" at bounding box center [662, 420] width 77 height 39
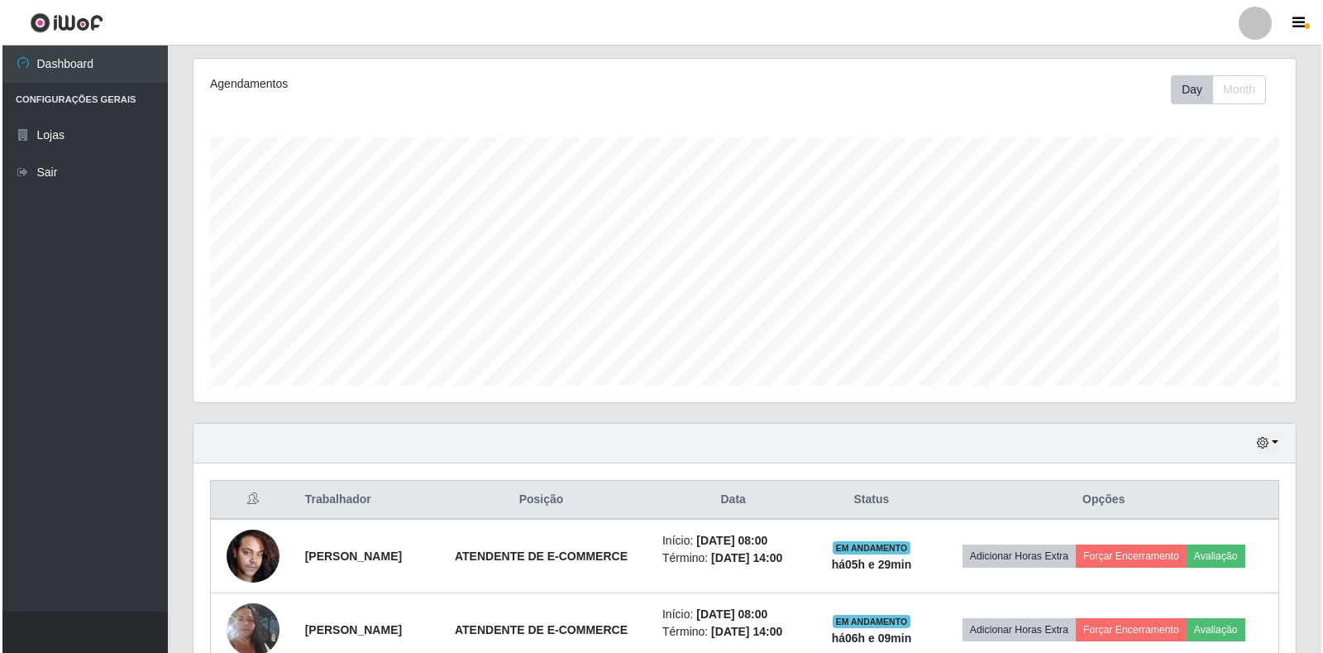
scroll to position [0, 0]
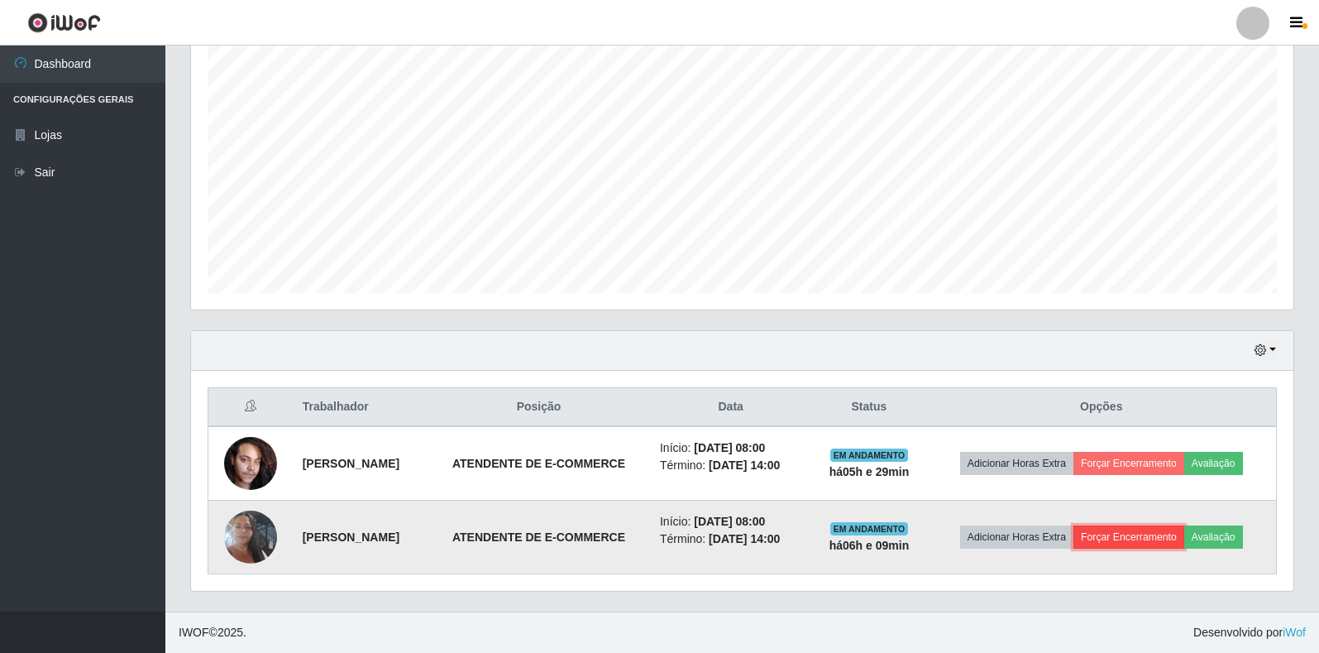
click at [1150, 538] on button "Forçar Encerramento" at bounding box center [1128, 536] width 111 height 23
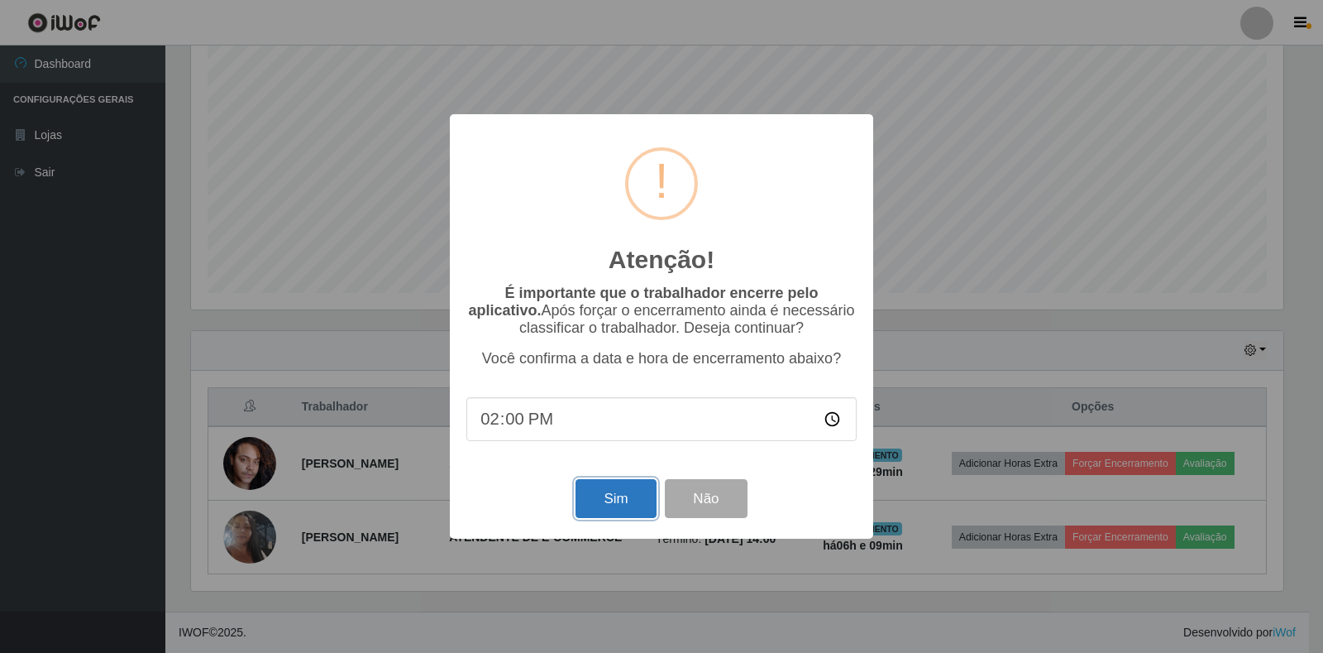
click at [610, 500] on button "Sim" at bounding box center [616, 498] width 80 height 39
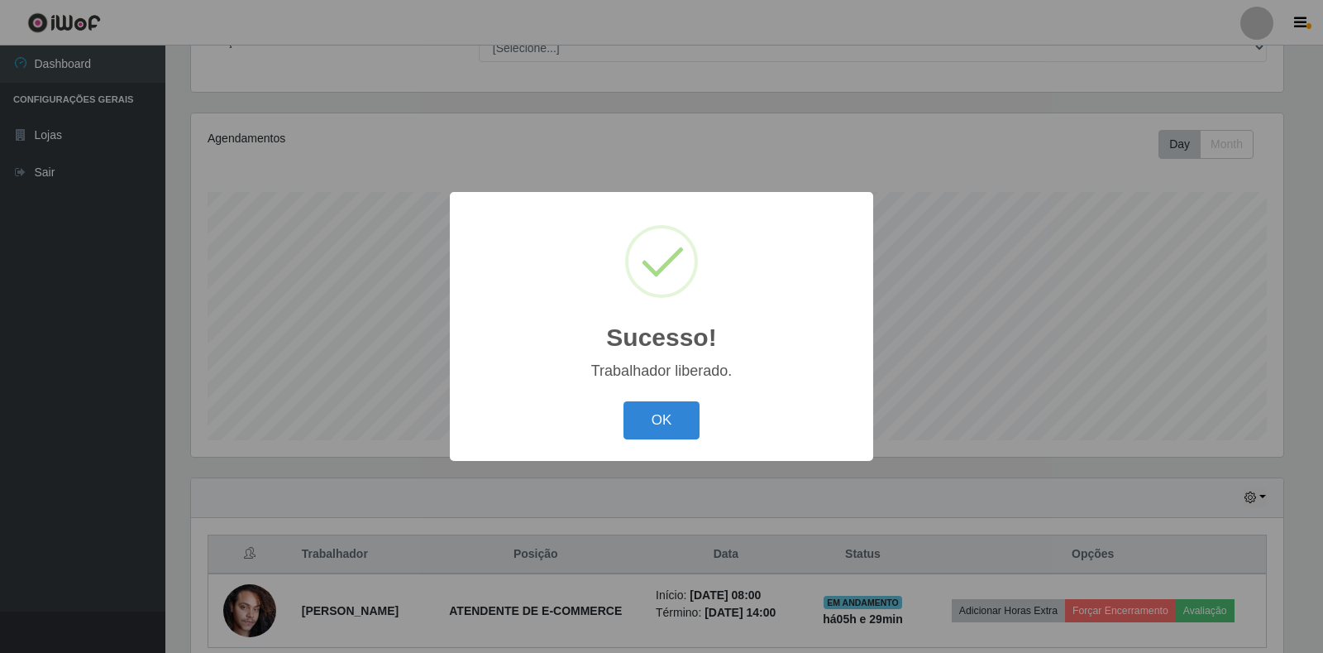
drag, startPoint x: 687, startPoint y: 429, endPoint x: 701, endPoint y: 431, distance: 14.2
click at [686, 429] on button "OK" at bounding box center [662, 420] width 77 height 39
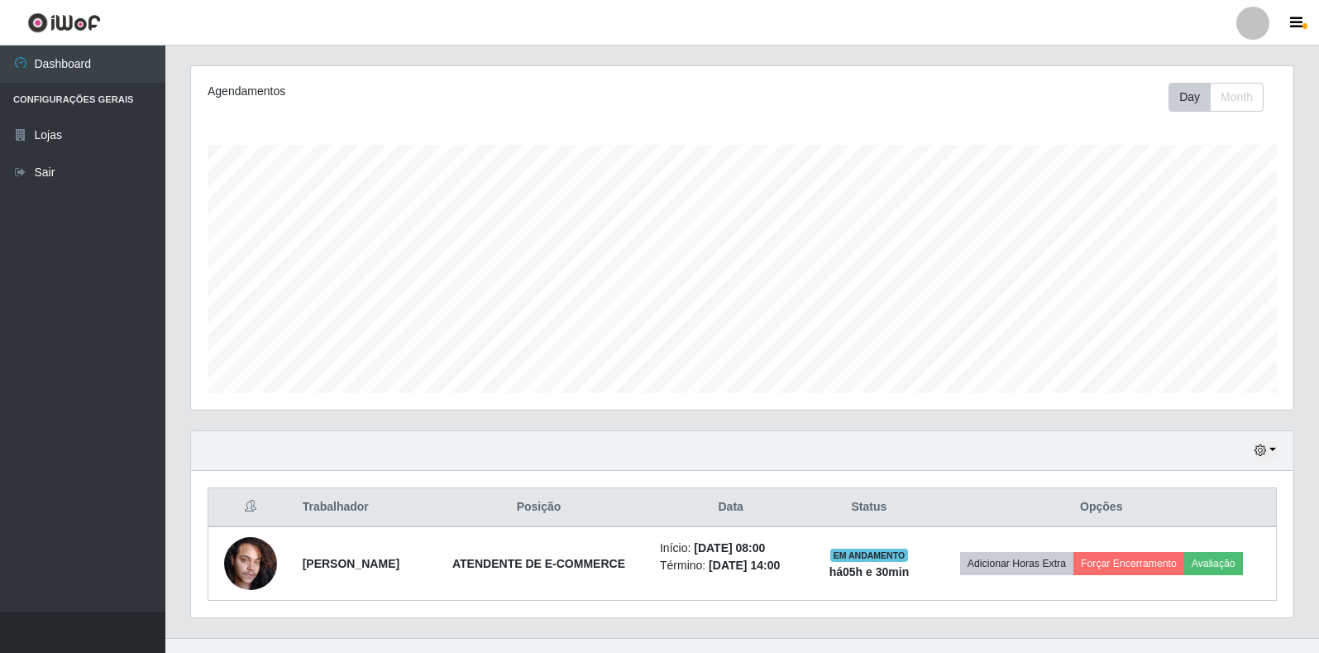
scroll to position [225, 0]
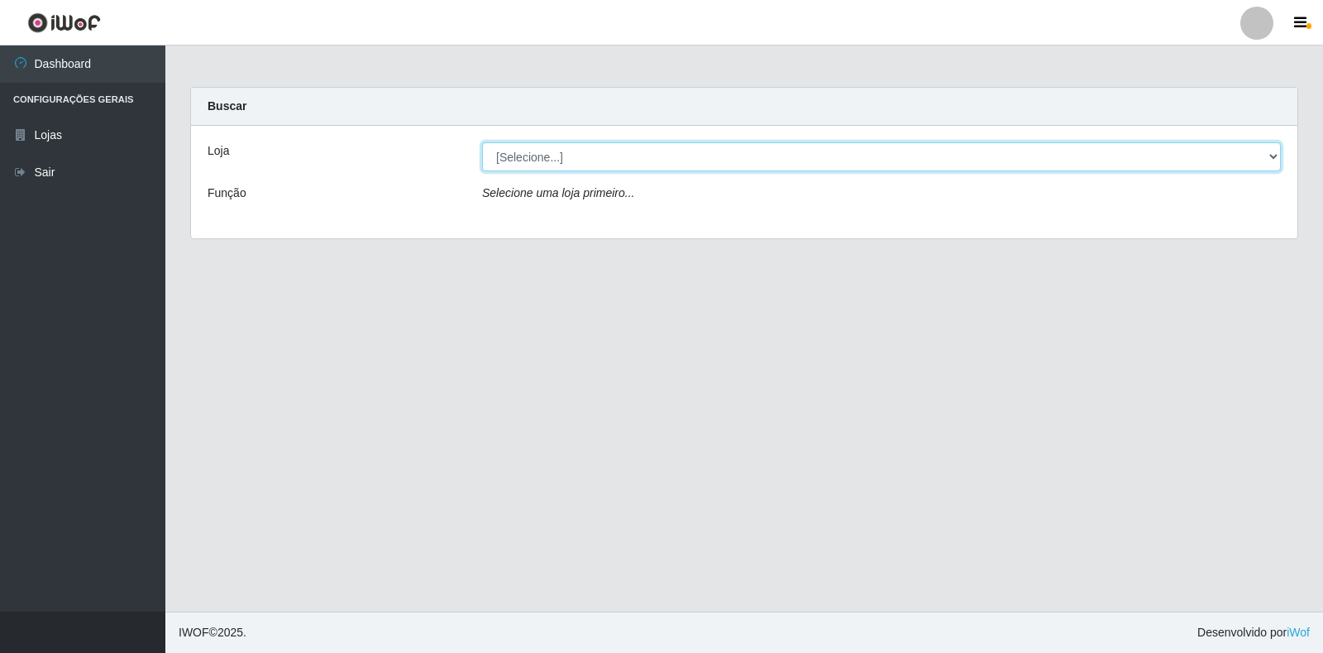
click at [1250, 159] on select "[Selecione...] Extrabom - Loja 18 Goiabeiras" at bounding box center [881, 156] width 799 height 29
select select "501"
click at [482, 142] on select "[Selecione...] Extrabom - Loja 18 Goiabeiras" at bounding box center [881, 156] width 799 height 29
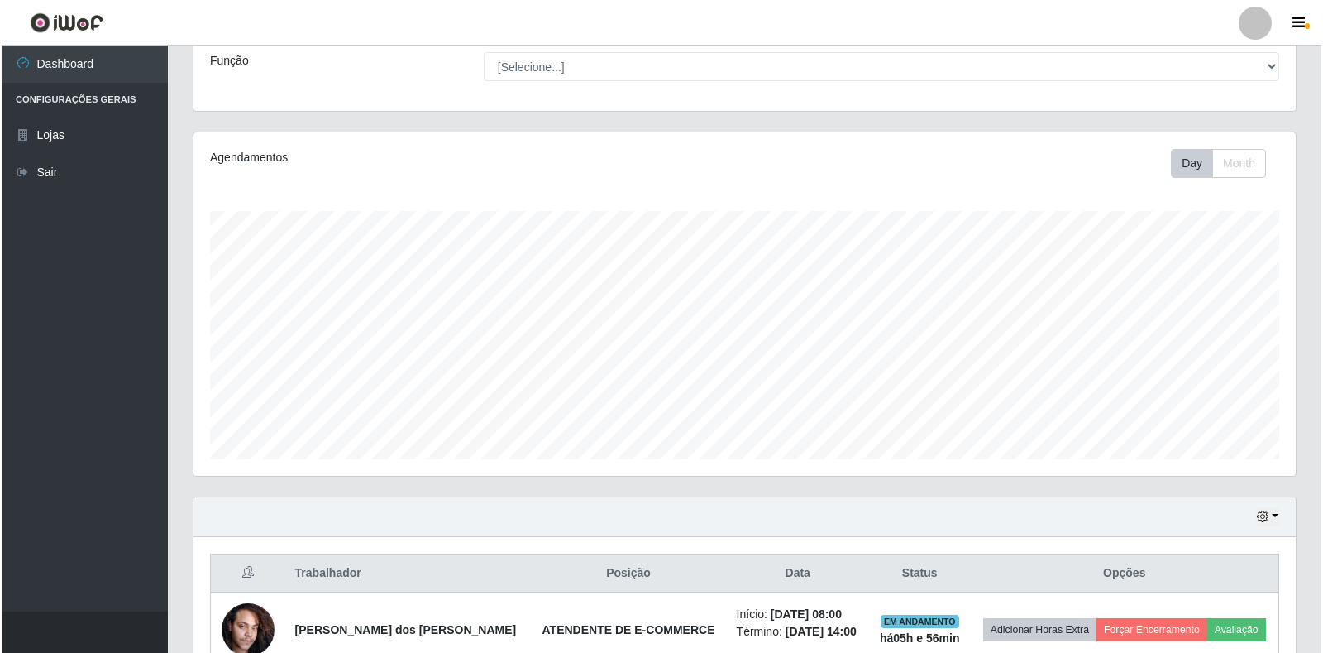
scroll to position [225, 0]
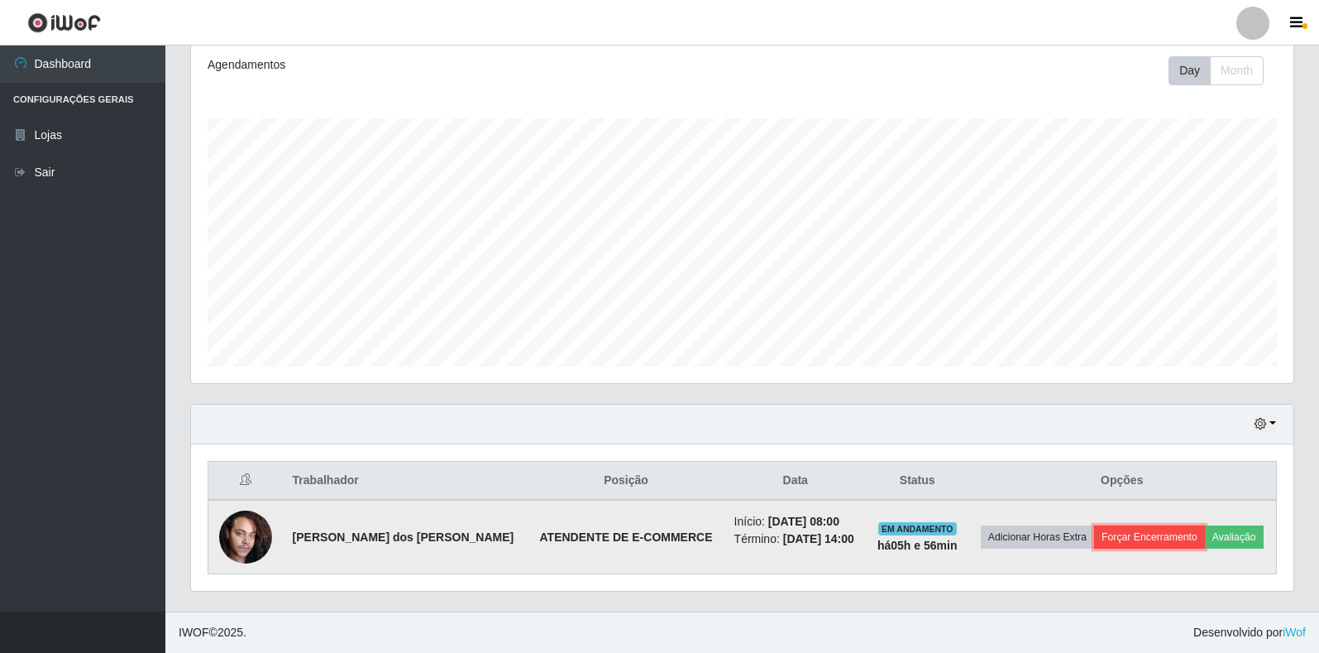
click at [1124, 538] on button "Forçar Encerramento" at bounding box center [1149, 536] width 111 height 23
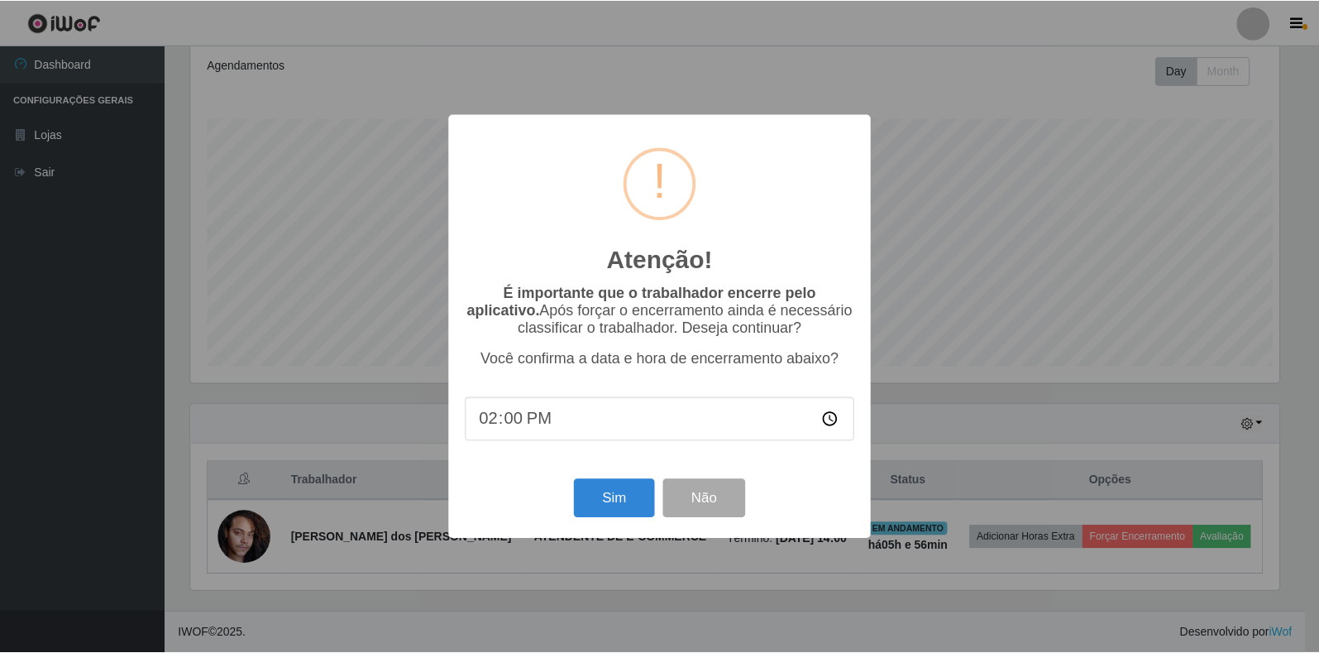
scroll to position [343, 1093]
click at [522, 423] on input "14:00" at bounding box center [661, 419] width 390 height 44
type input "14:35"
click at [604, 495] on button "Sim" at bounding box center [616, 498] width 80 height 39
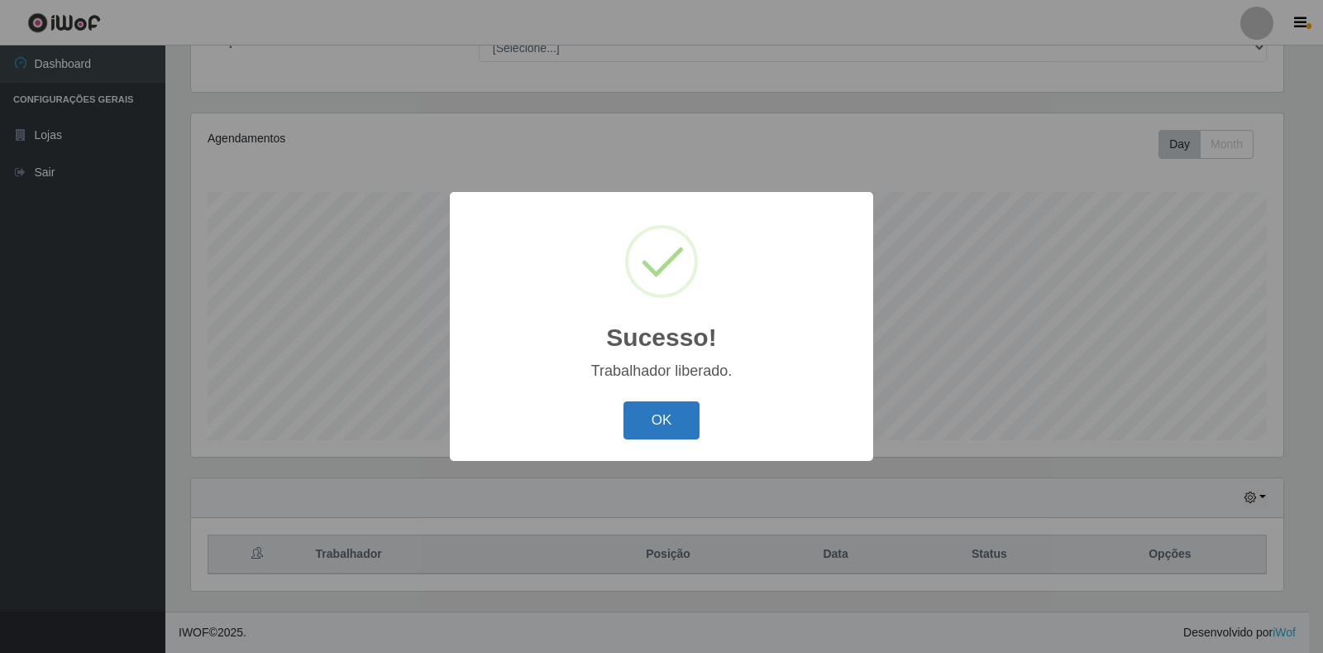
click at [683, 416] on button "OK" at bounding box center [662, 420] width 77 height 39
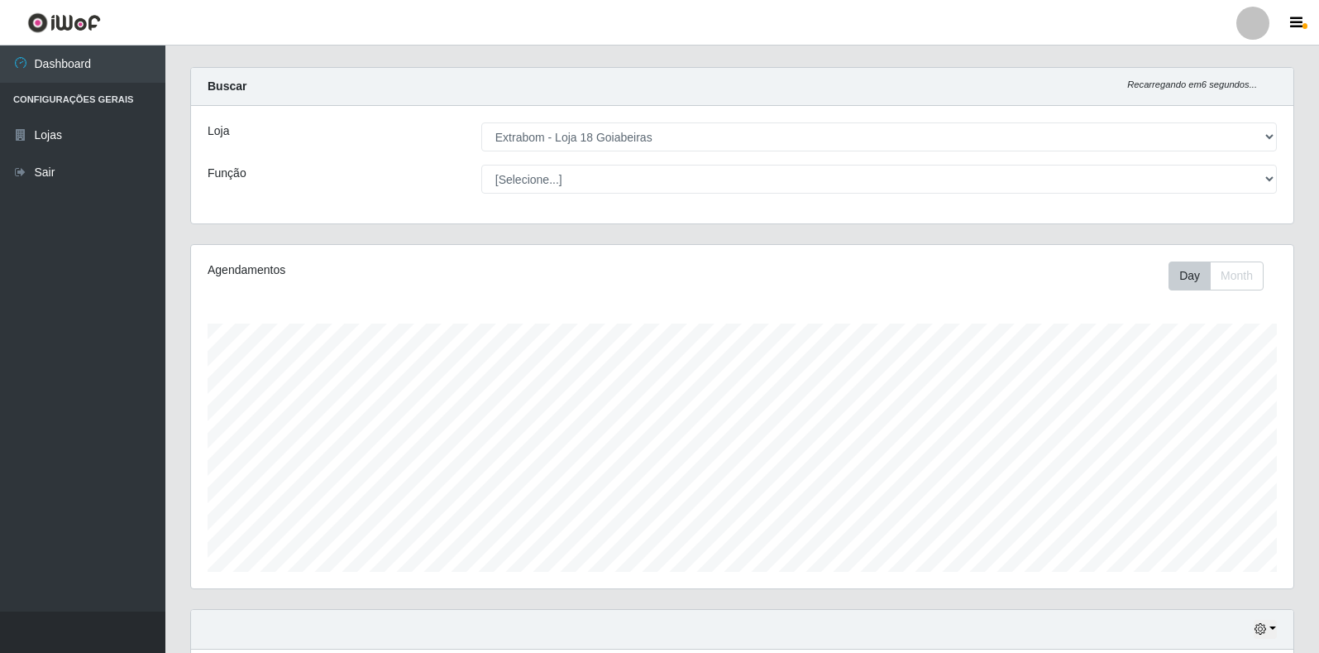
scroll to position [0, 0]
